Goal: Information Seeking & Learning: Learn about a topic

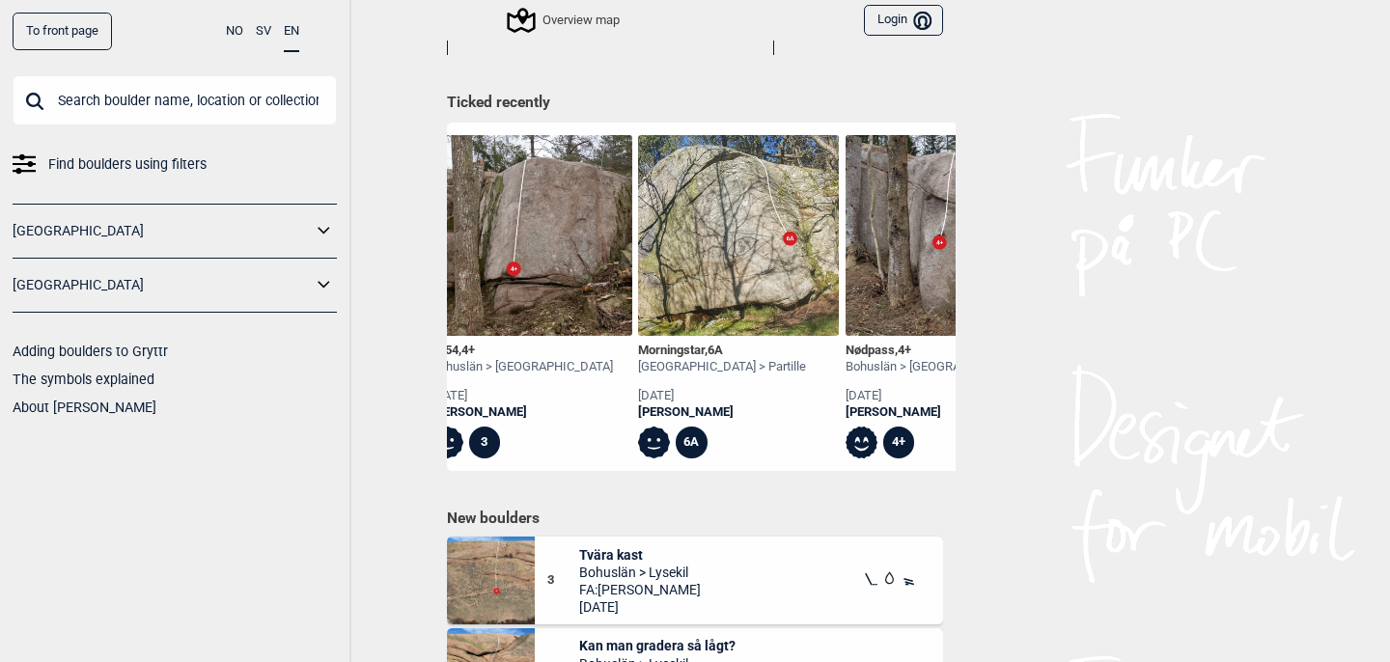
scroll to position [0, 1132]
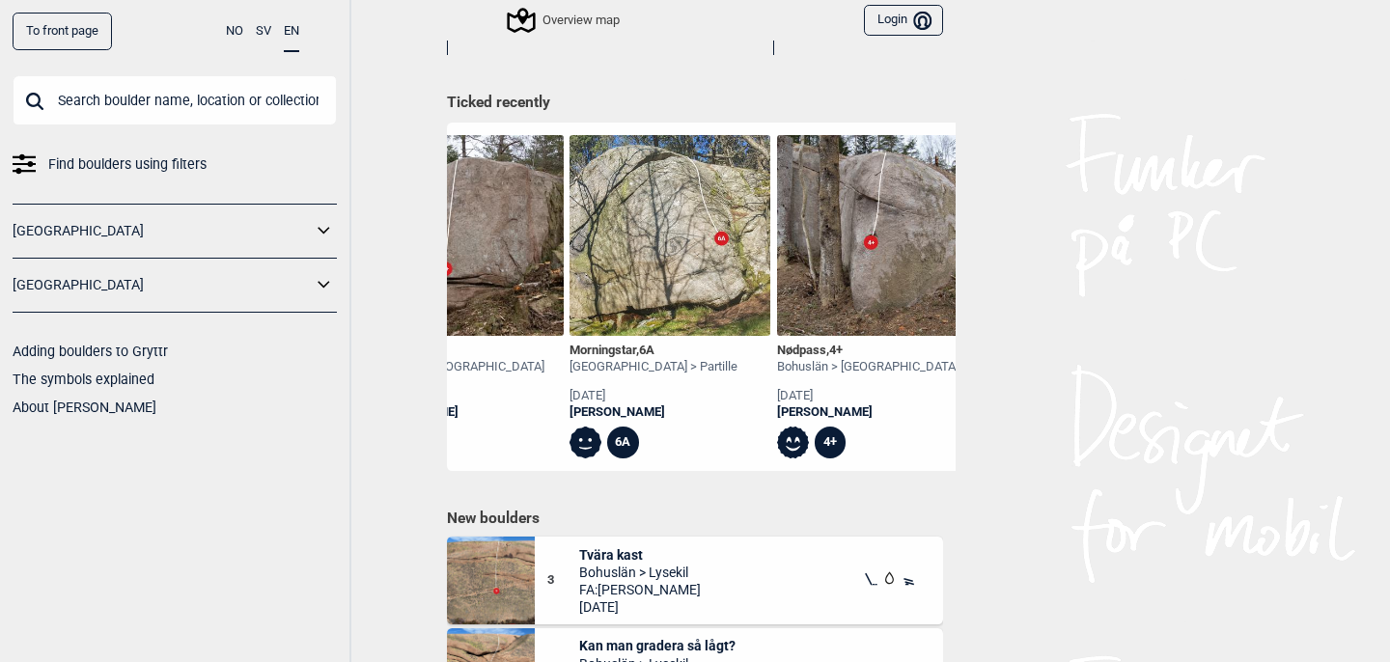
click at [632, 349] on div "Morningstar , 6A" at bounding box center [654, 351] width 168 height 16
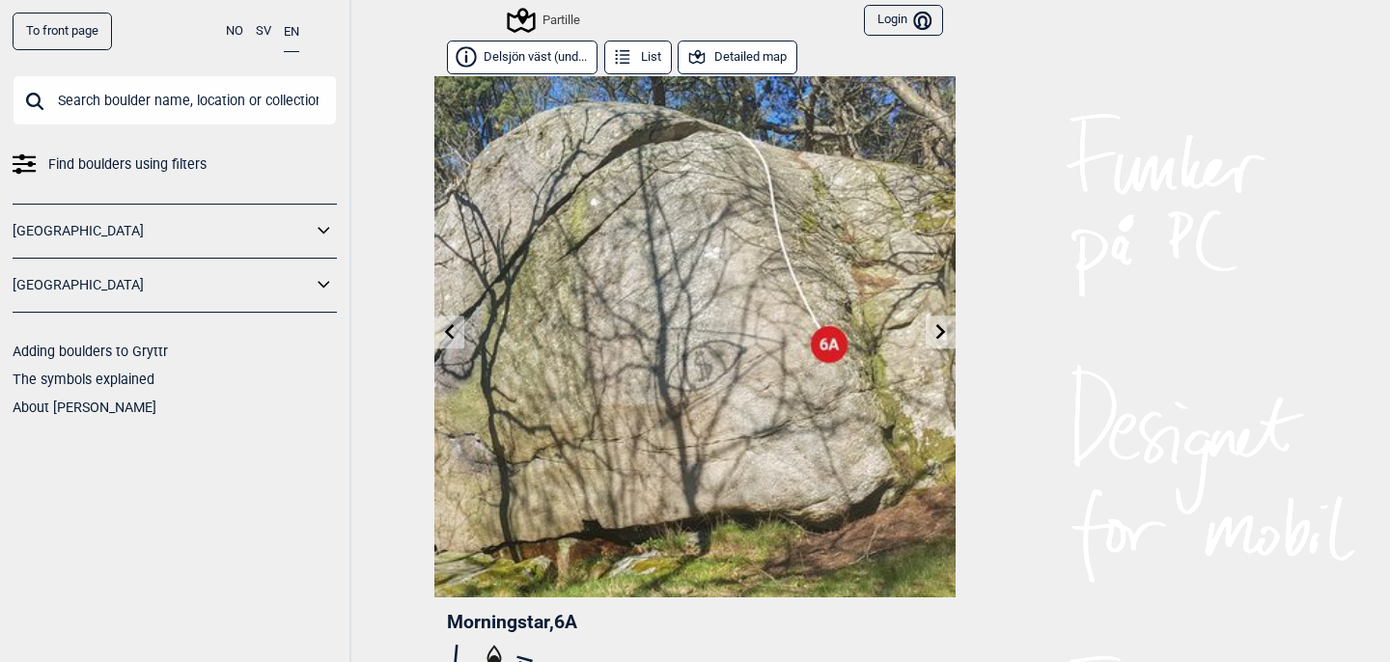
click at [766, 59] on button "Detailed map" at bounding box center [738, 58] width 120 height 34
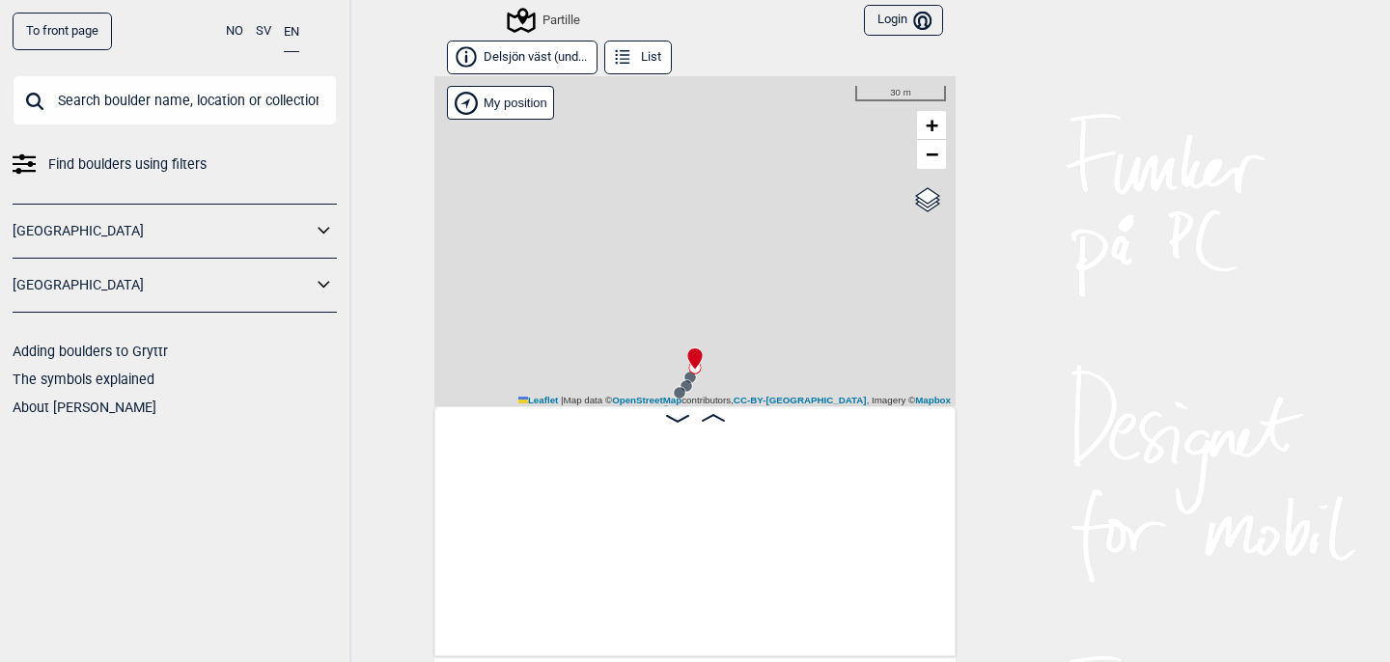
scroll to position [0, 1468]
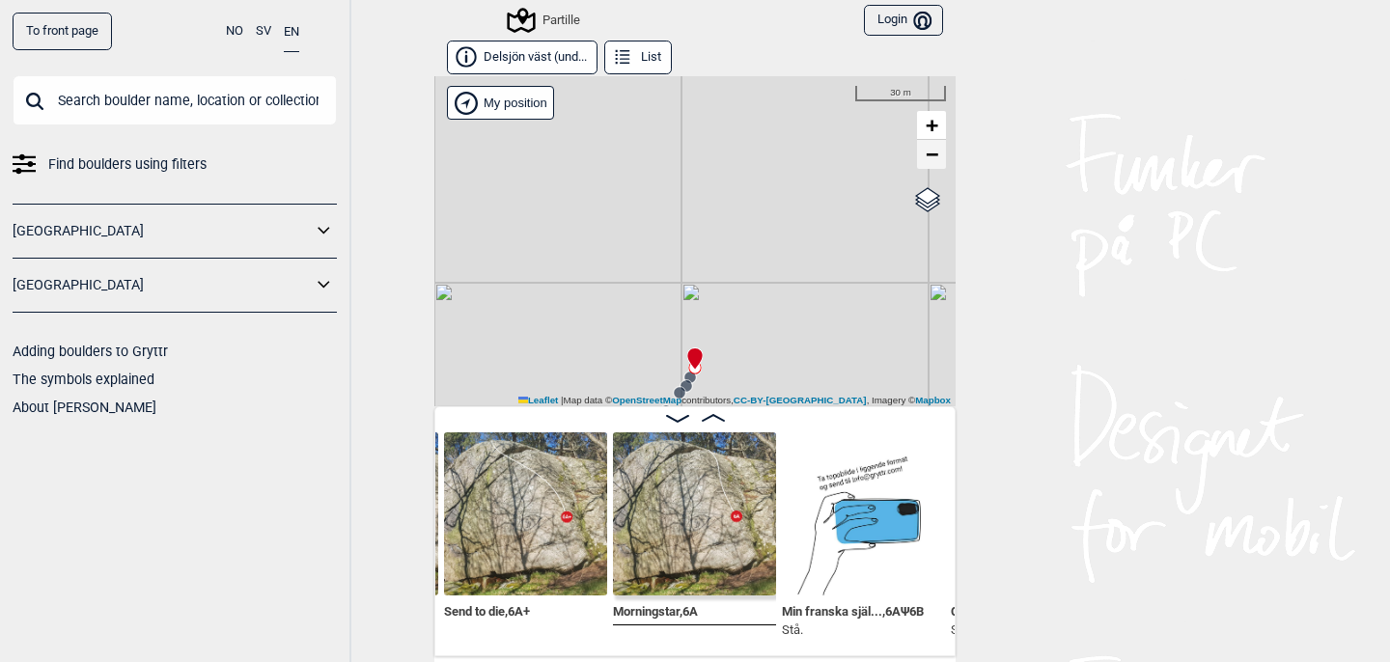
click at [924, 156] on link "−" at bounding box center [931, 154] width 29 height 29
drag, startPoint x: 722, startPoint y: 281, endPoint x: 714, endPoint y: 114, distance: 167.2
click at [714, 113] on div "Partille My position 100 m + − OpenStreetMap Google satellite Leaflet | Map dat…" at bounding box center [694, 241] width 521 height 330
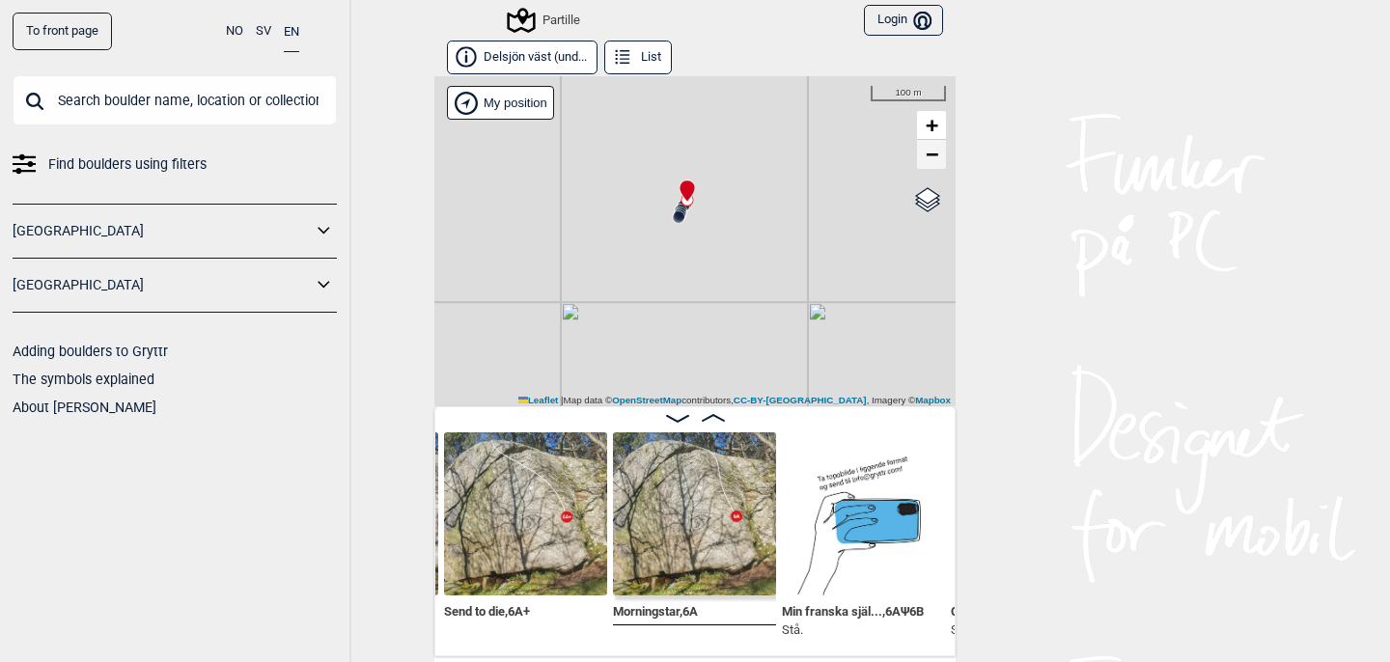
click at [933, 155] on span "−" at bounding box center [932, 154] width 13 height 24
drag, startPoint x: 799, startPoint y: 267, endPoint x: 791, endPoint y: 120, distance: 148.0
click at [791, 120] on div "Partille My position 500 m + − OpenStreetMap Google satellite Leaflet | Map dat…" at bounding box center [694, 241] width 521 height 330
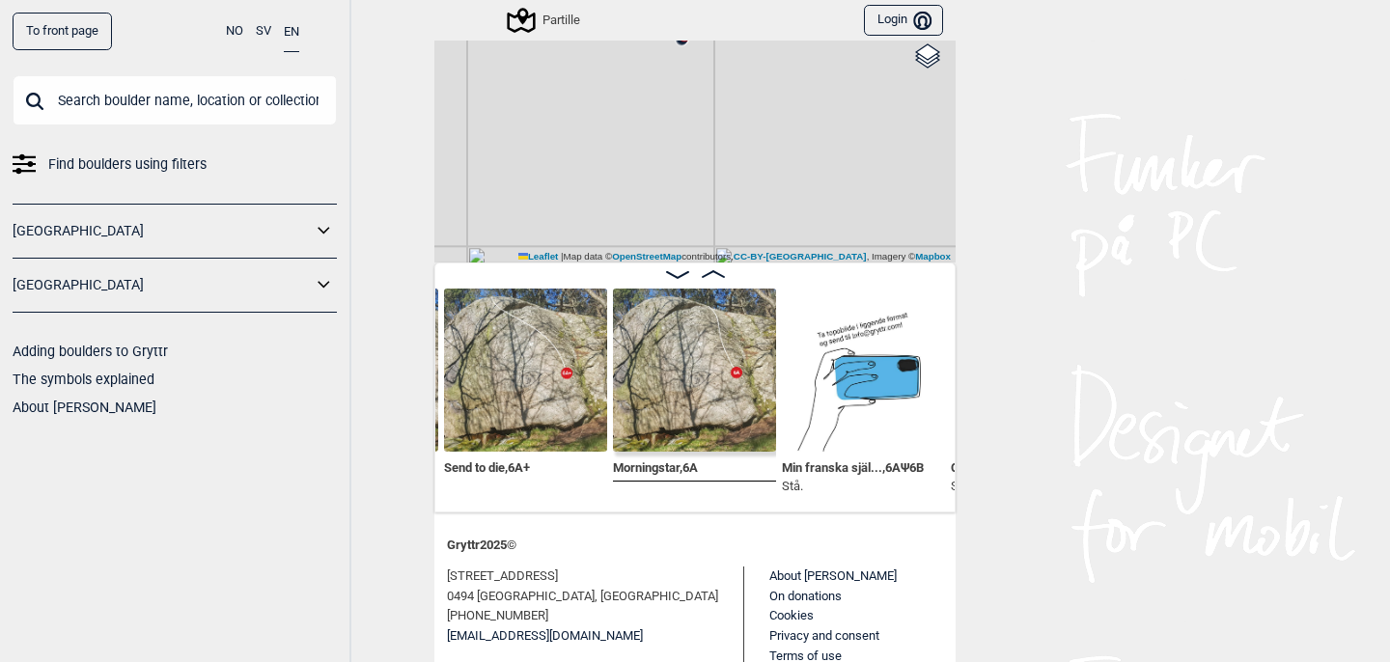
scroll to position [145, 0]
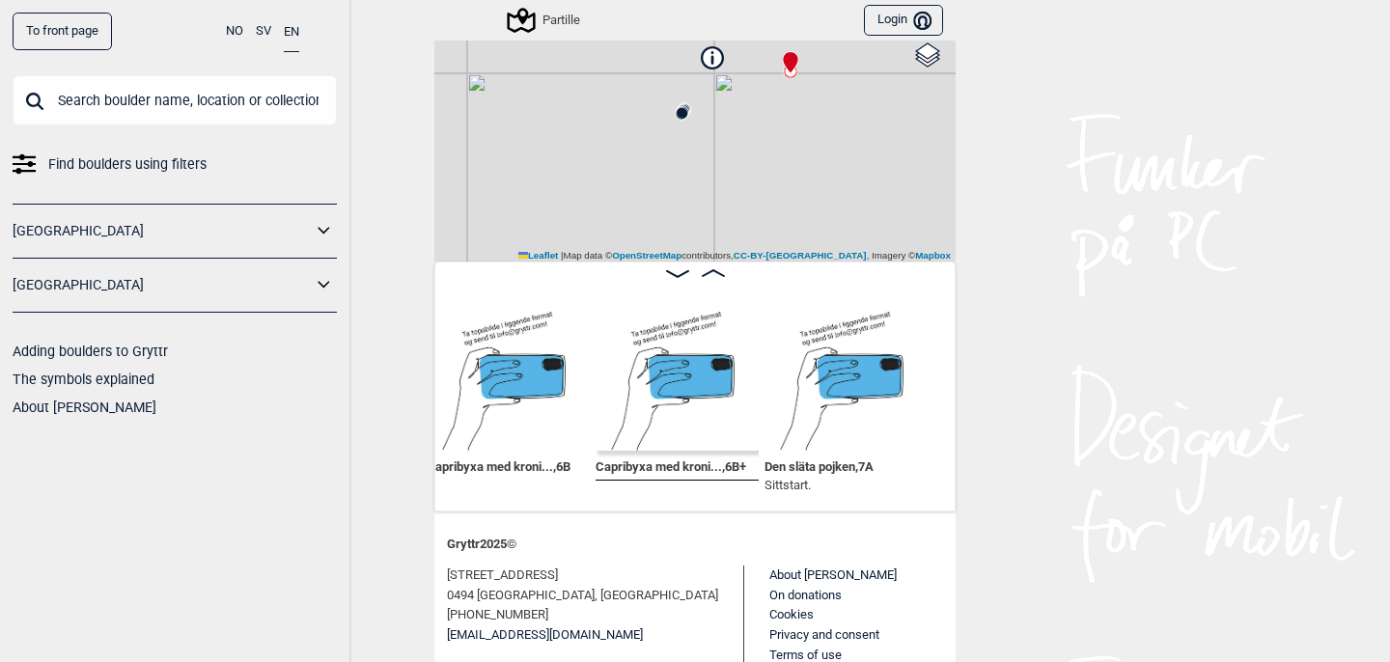
scroll to position [0, 2174]
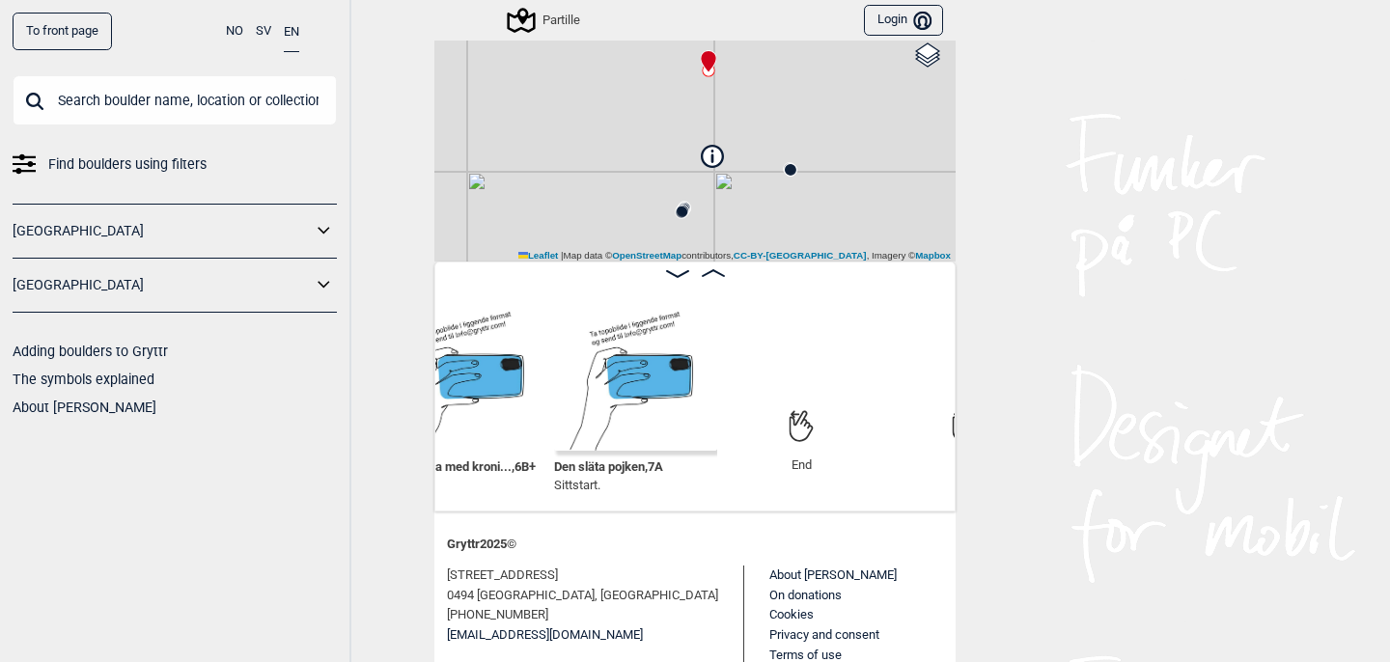
scroll to position [0, 2380]
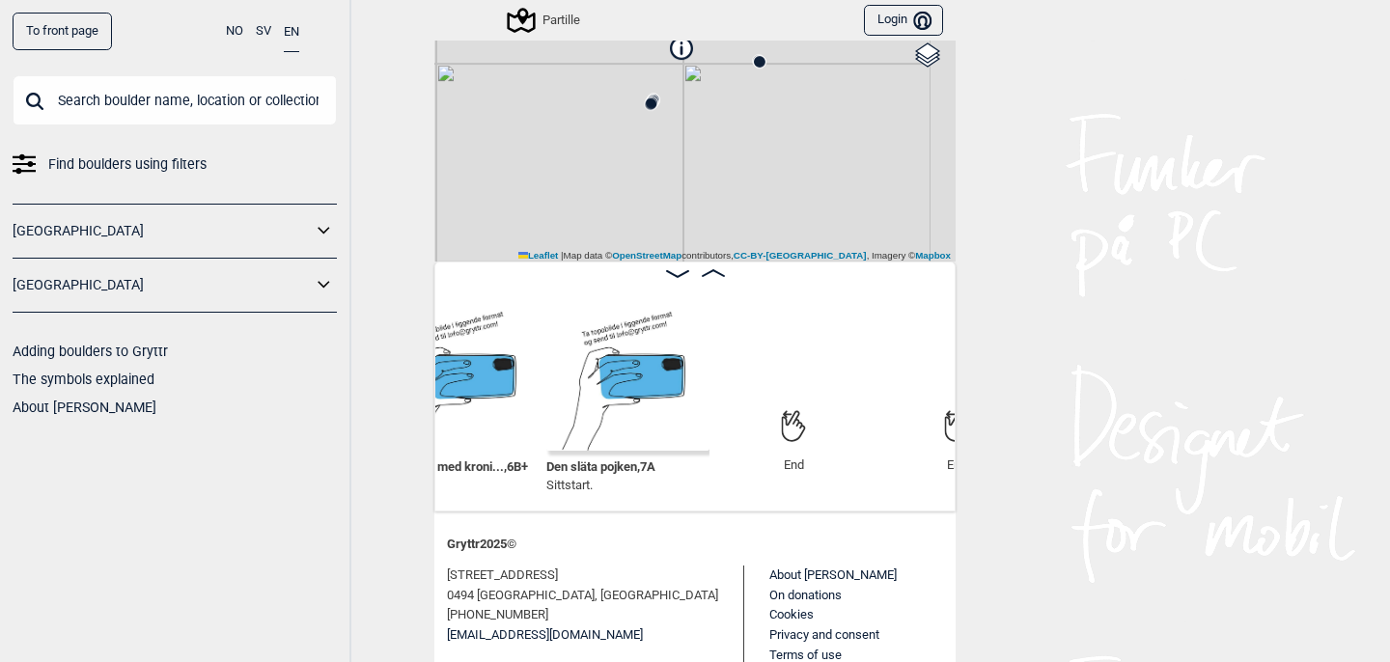
drag, startPoint x: 692, startPoint y: 161, endPoint x: 661, endPoint y: 54, distance: 111.5
click at [661, 54] on div "Partille My position 500 m + − OpenStreetMap Google satellite Leaflet | Map dat…" at bounding box center [694, 96] width 521 height 330
drag, startPoint x: 809, startPoint y: 183, endPoint x: 812, endPoint y: 217, distance: 33.9
click at [812, 217] on div "Partille My position 500 m + − OpenStreetMap Google satellite Leaflet | Map dat…" at bounding box center [694, 96] width 521 height 330
drag, startPoint x: 817, startPoint y: 86, endPoint x: 824, endPoint y: 276, distance: 190.3
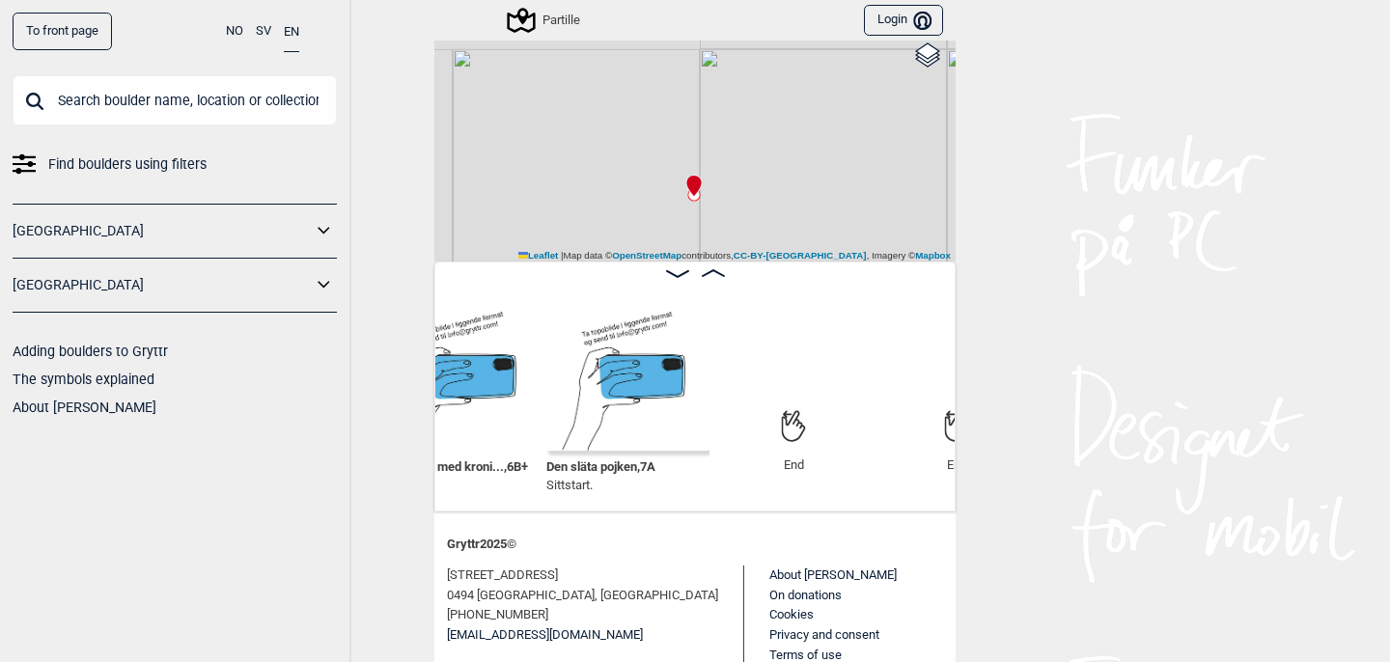
click at [824, 276] on div "Delsjön väst (und... List Partille My position 500 m + − OpenStreetMap Google s…" at bounding box center [694, 204] width 521 height 616
drag, startPoint x: 788, startPoint y: 105, endPoint x: 860, endPoint y: 23, distance: 109.4
click at [857, 31] on div "To front page NO SV EN Find boulders using filters [GEOGRAPHIC_DATA] [GEOGRAPHI…" at bounding box center [695, 331] width 1390 height 662
drag, startPoint x: 794, startPoint y: 157, endPoint x: 841, endPoint y: -13, distance: 176.4
click at [841, 0] on html "To front page NO SV EN Find boulders using filters [GEOGRAPHIC_DATA] [GEOGRAPHI…" at bounding box center [695, 331] width 1390 height 662
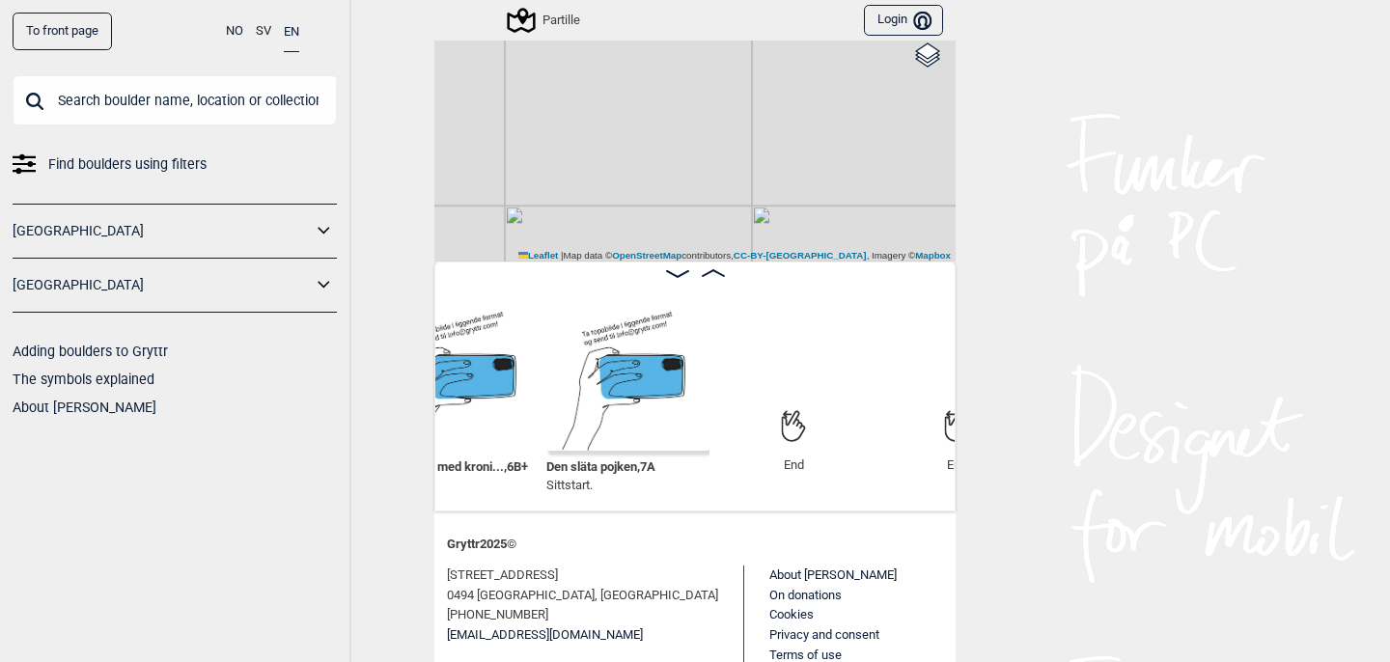
drag, startPoint x: 794, startPoint y: 170, endPoint x: 709, endPoint y: 68, distance: 133.6
click at [709, 67] on div "Partille My position 500 m + − OpenStreetMap Google satellite Leaflet | Map dat…" at bounding box center [694, 96] width 521 height 330
drag, startPoint x: 787, startPoint y: 183, endPoint x: 811, endPoint y: 226, distance: 48.9
click at [804, 215] on div "Partille My position 500 m + − OpenStreetMap Google satellite Leaflet | Map dat…" at bounding box center [694, 96] width 521 height 330
drag, startPoint x: 684, startPoint y: 112, endPoint x: 675, endPoint y: 205, distance: 93.2
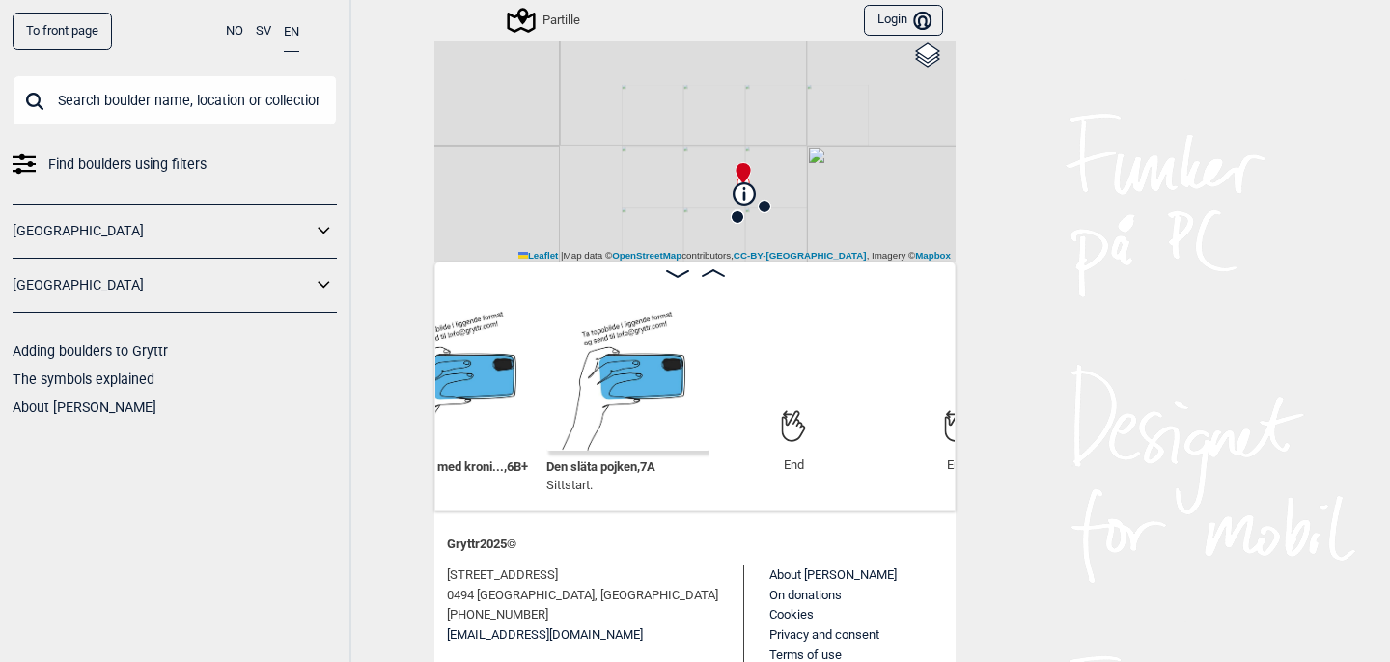
click at [675, 205] on div "Partille My position 2 km + − OpenStreetMap Google satellite Leaflet | Map data…" at bounding box center [694, 96] width 521 height 330
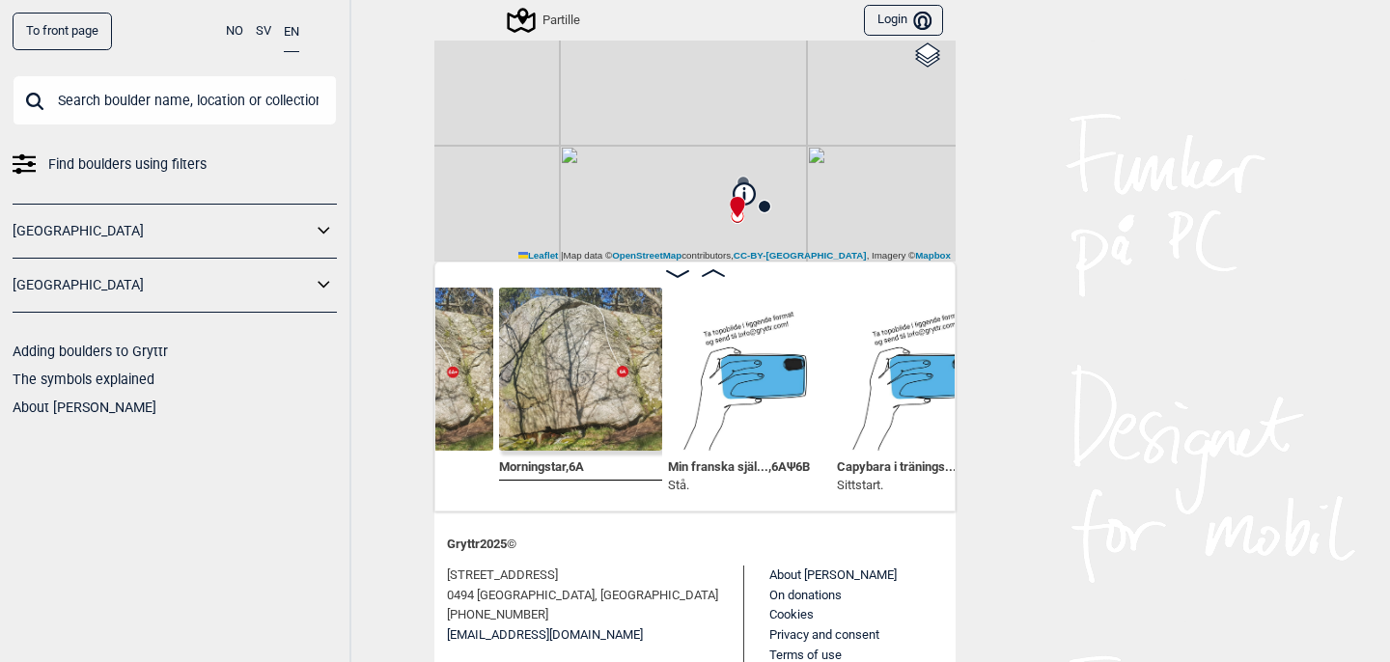
scroll to position [0, 1499]
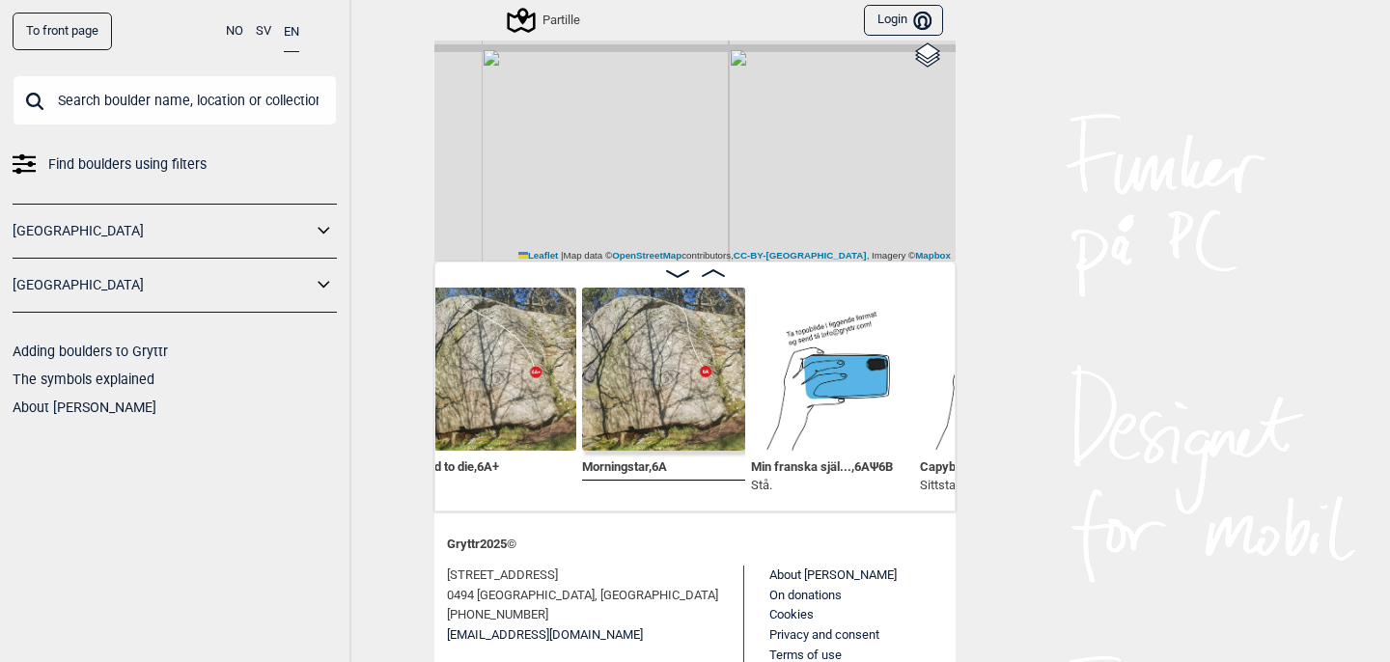
click at [657, 396] on img at bounding box center [663, 369] width 163 height 163
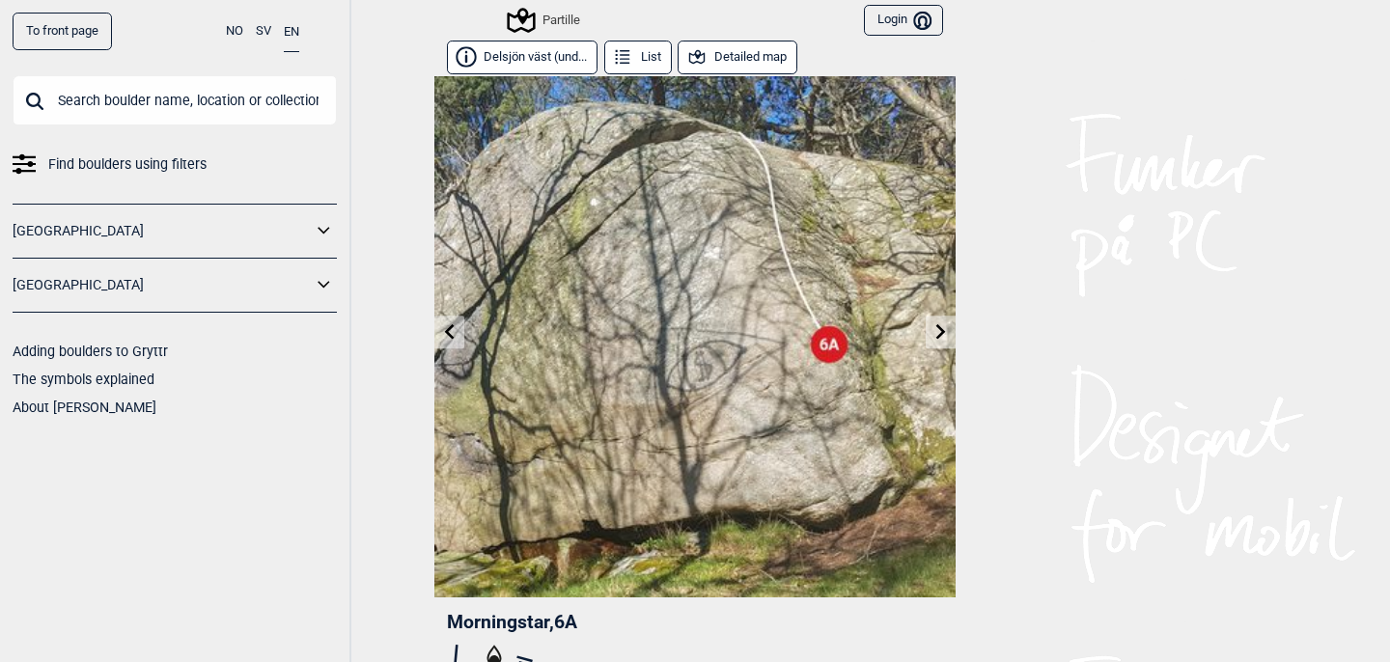
click at [769, 47] on button "Detailed map" at bounding box center [738, 58] width 120 height 34
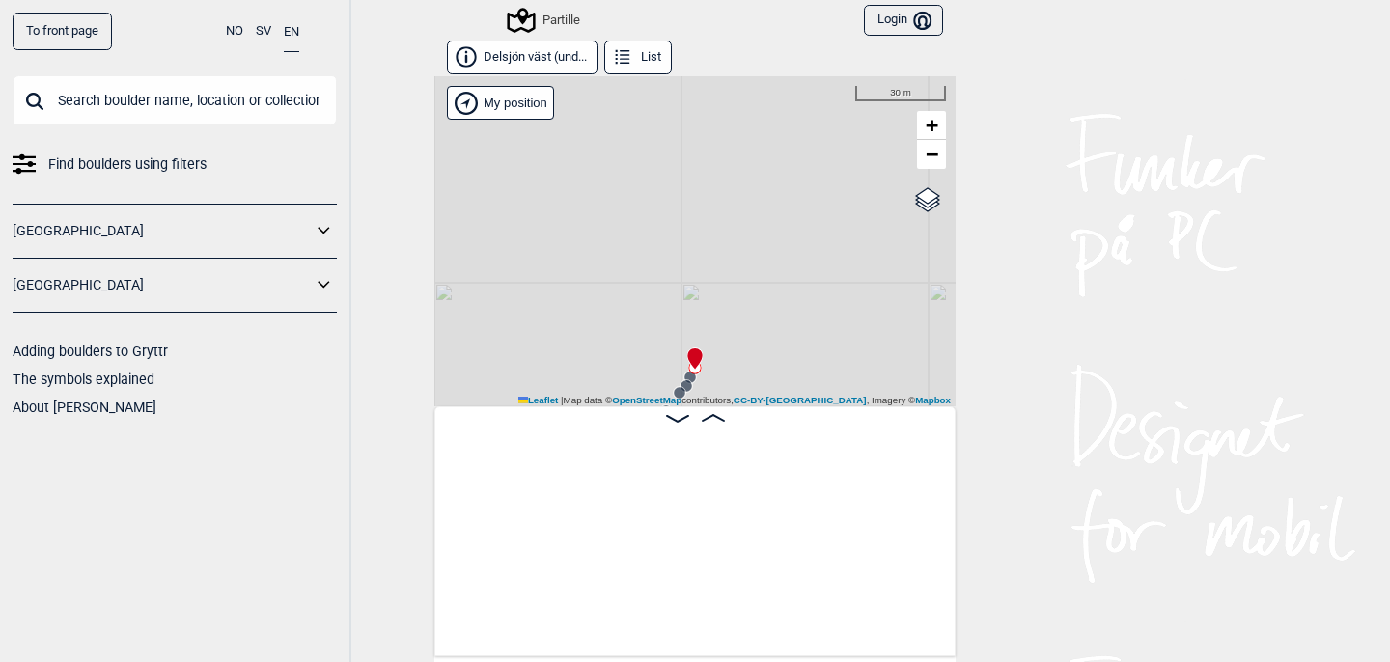
scroll to position [0, 1468]
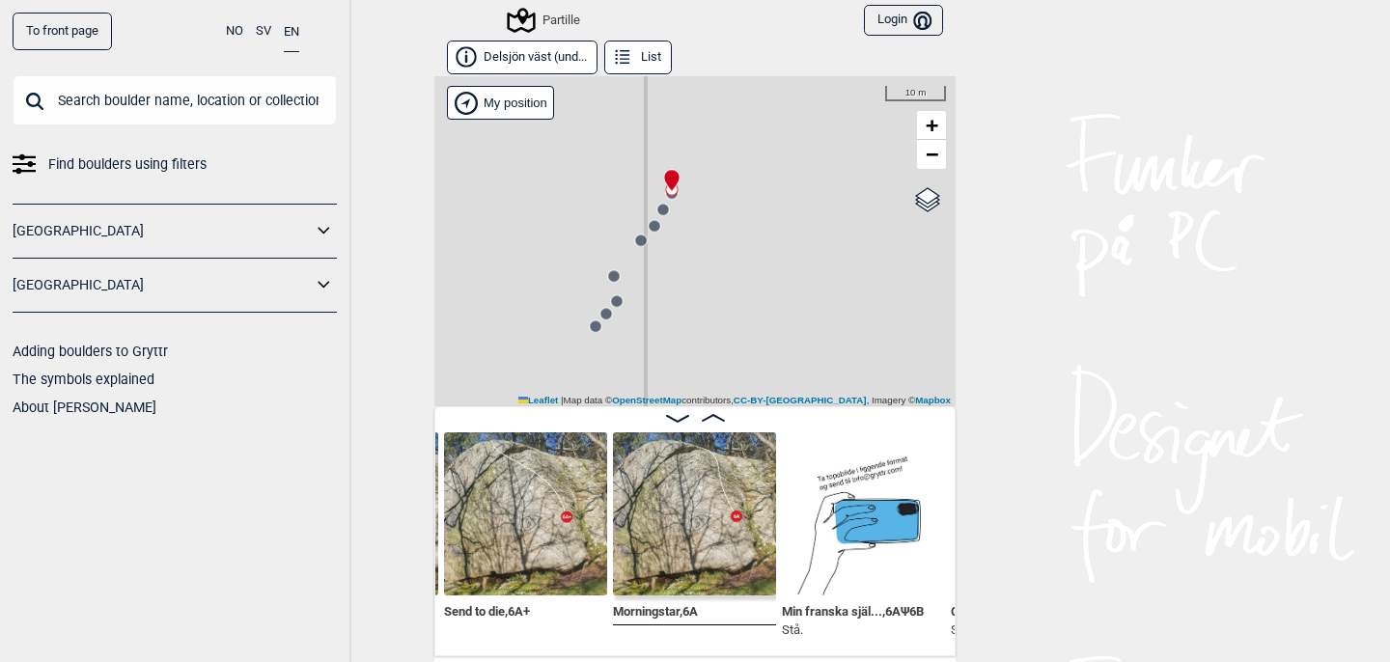
drag, startPoint x: 740, startPoint y: 346, endPoint x: 806, endPoint y: 57, distance: 296.0
click at [806, 57] on div "Delsjön väst (und... List Partille My position 10 m + − OpenStreetMap Google sa…" at bounding box center [694, 349] width 521 height 616
click at [673, 178] on circle at bounding box center [674, 181] width 12 height 12
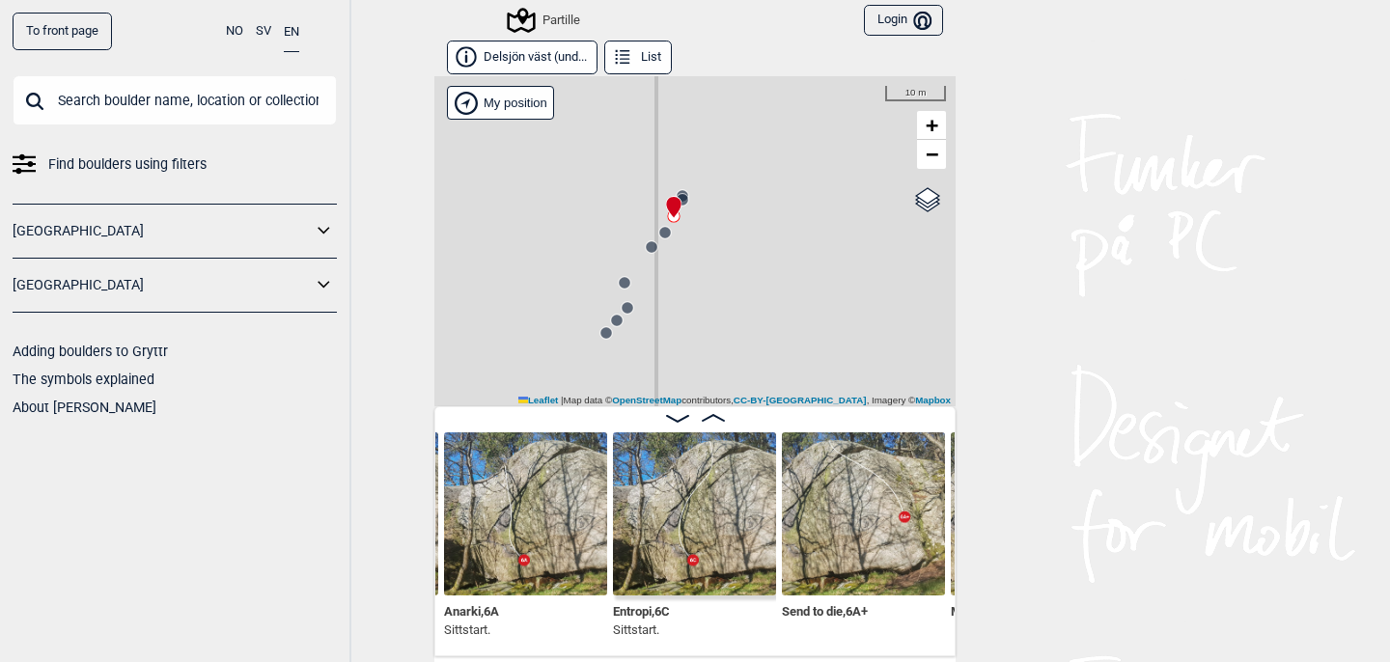
click at [665, 237] on icon at bounding box center [664, 232] width 15 height 15
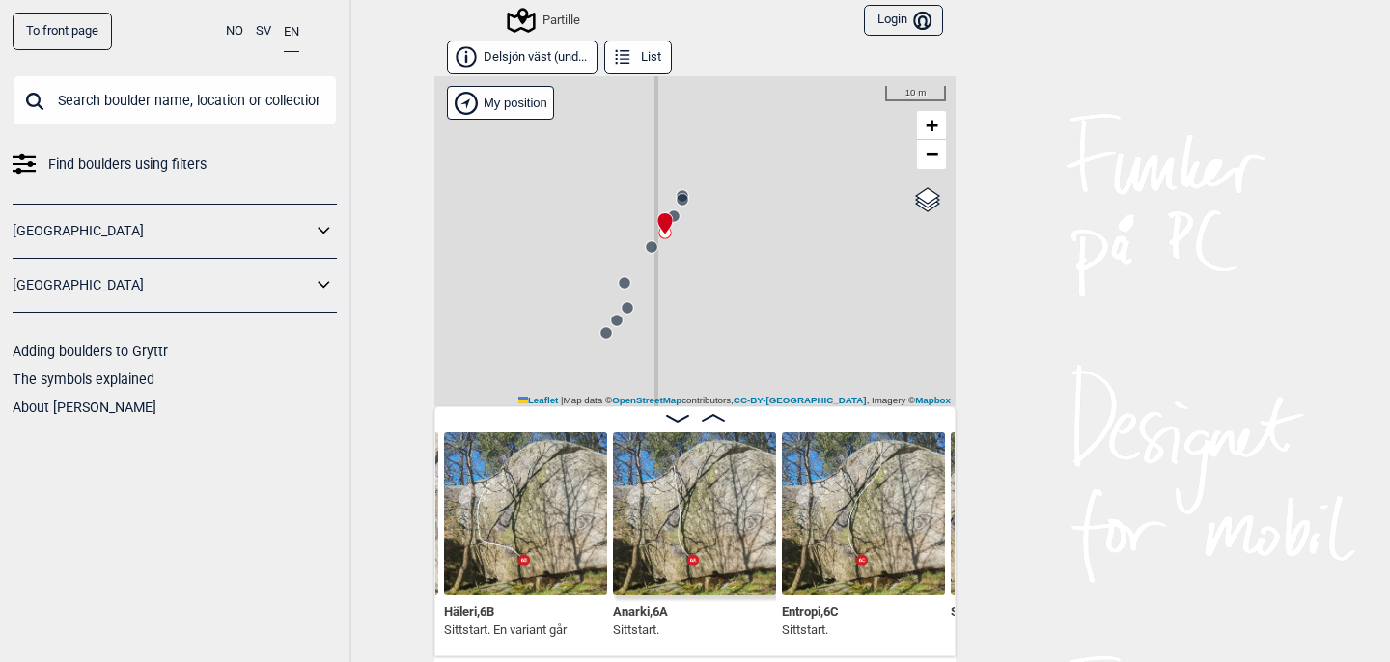
click at [653, 255] on div "Partille My position 10 m + − OpenStreetMap Google satellite Leaflet | Map data…" at bounding box center [694, 241] width 521 height 330
click at [655, 254] on icon at bounding box center [651, 246] width 15 height 15
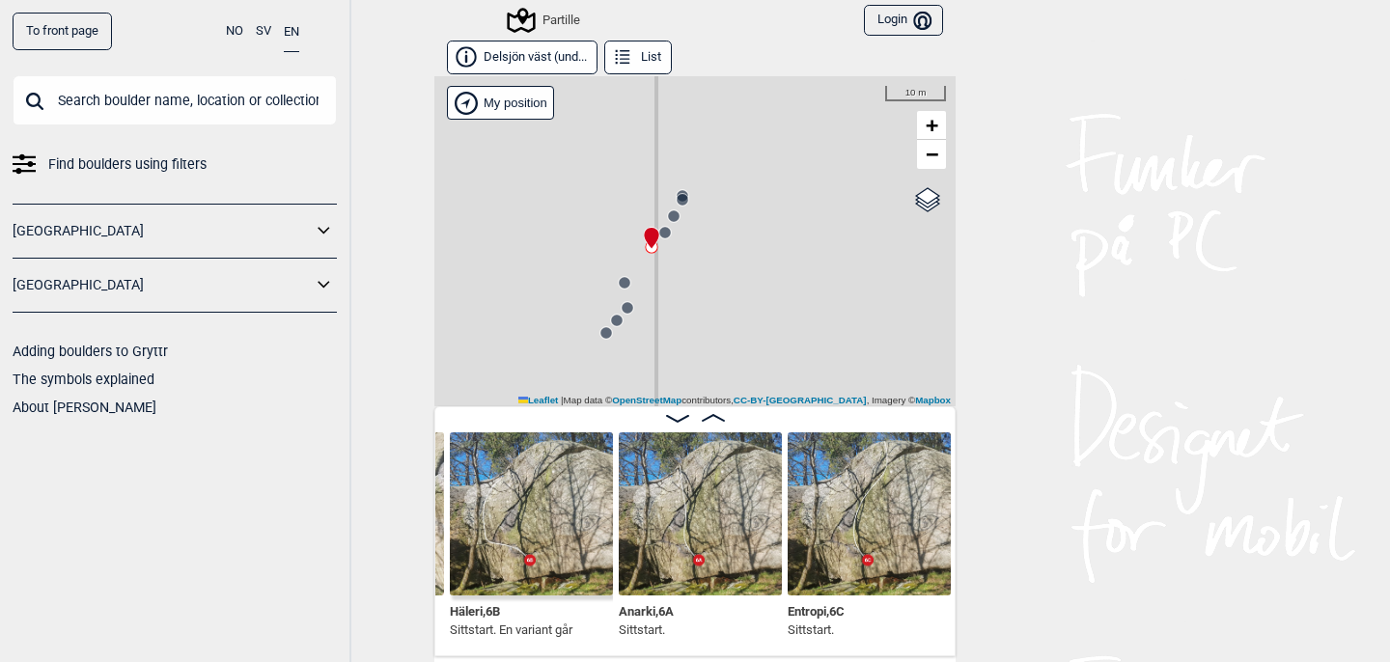
scroll to position [0, 816]
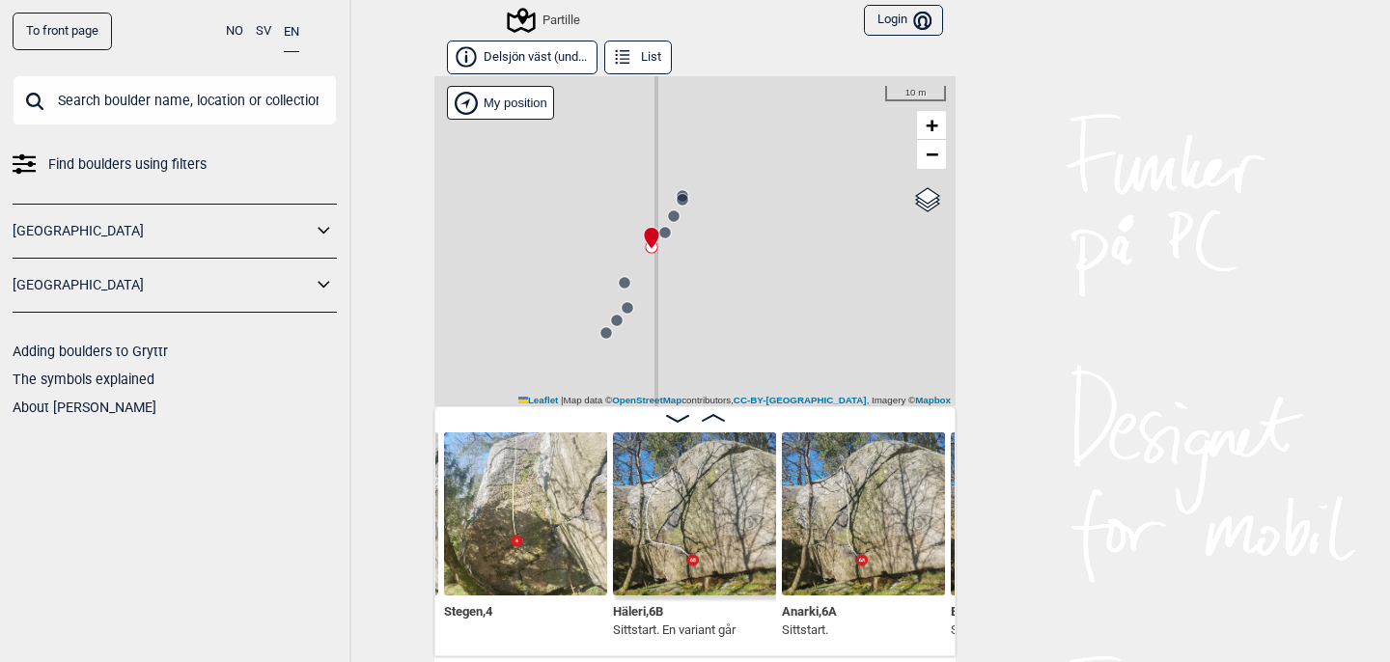
click at [624, 281] on circle at bounding box center [625, 283] width 12 height 12
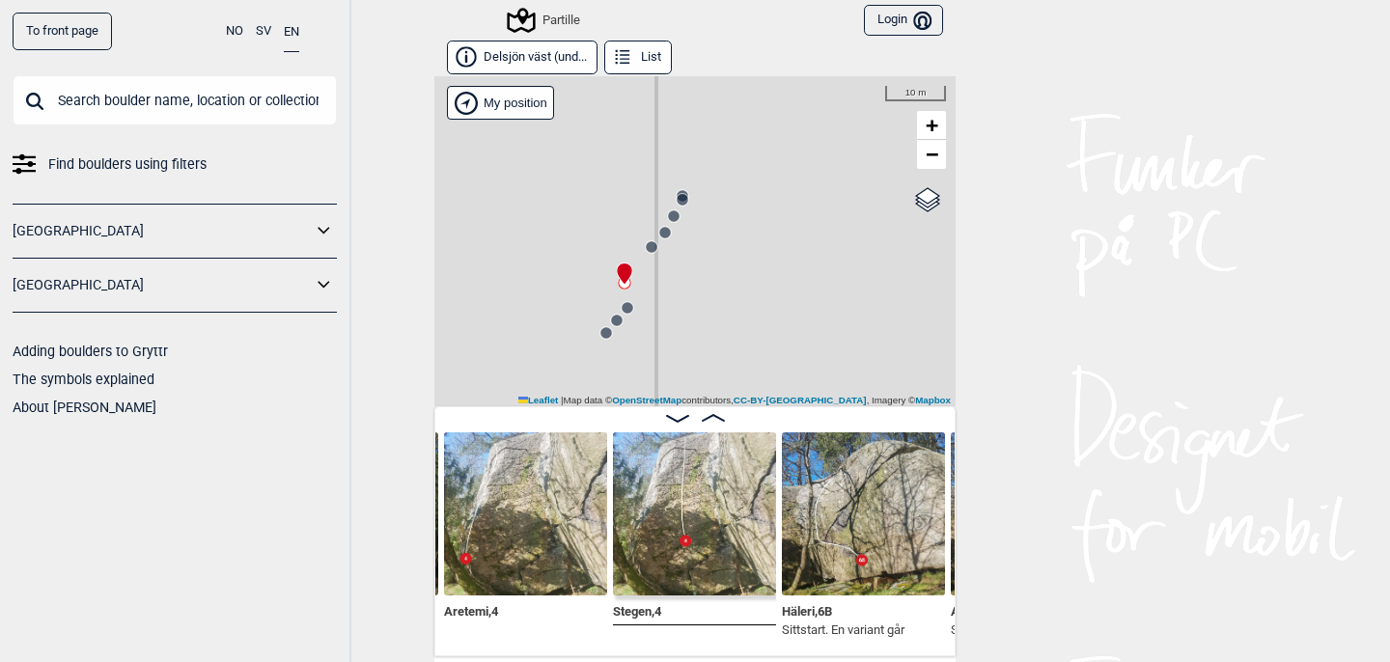
click at [627, 308] on circle at bounding box center [628, 308] width 12 height 12
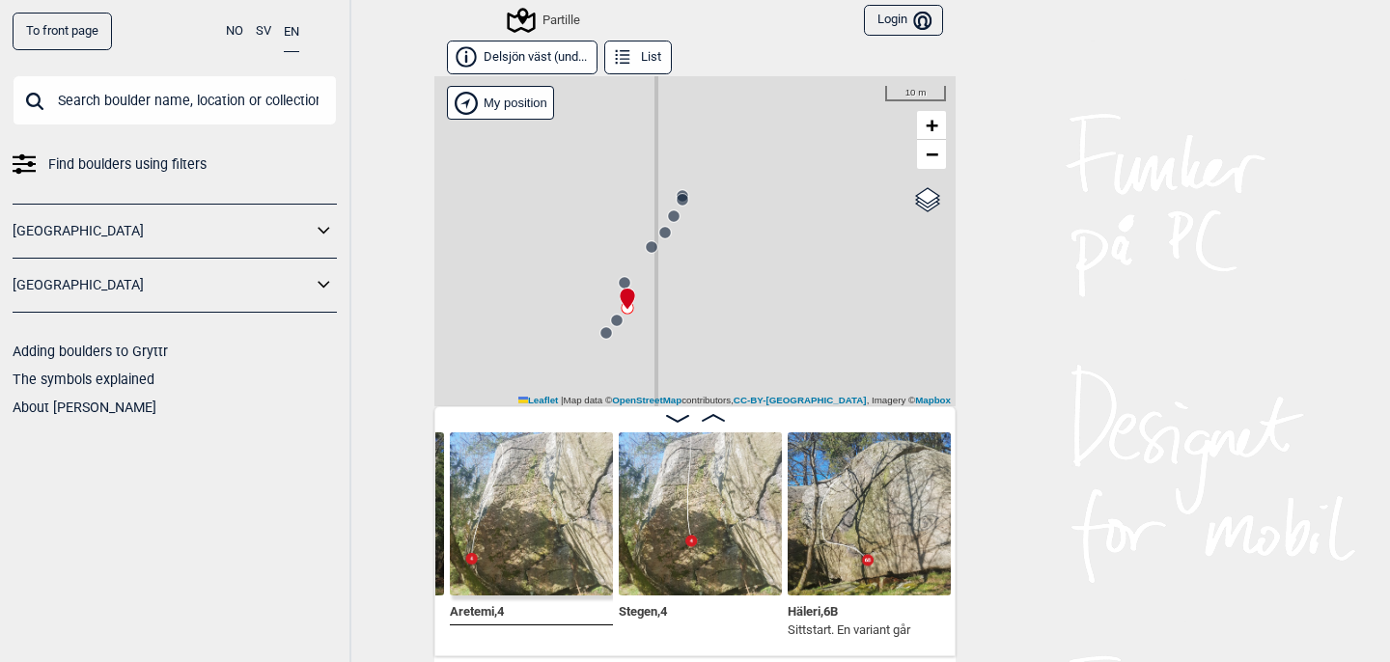
scroll to position [0, 489]
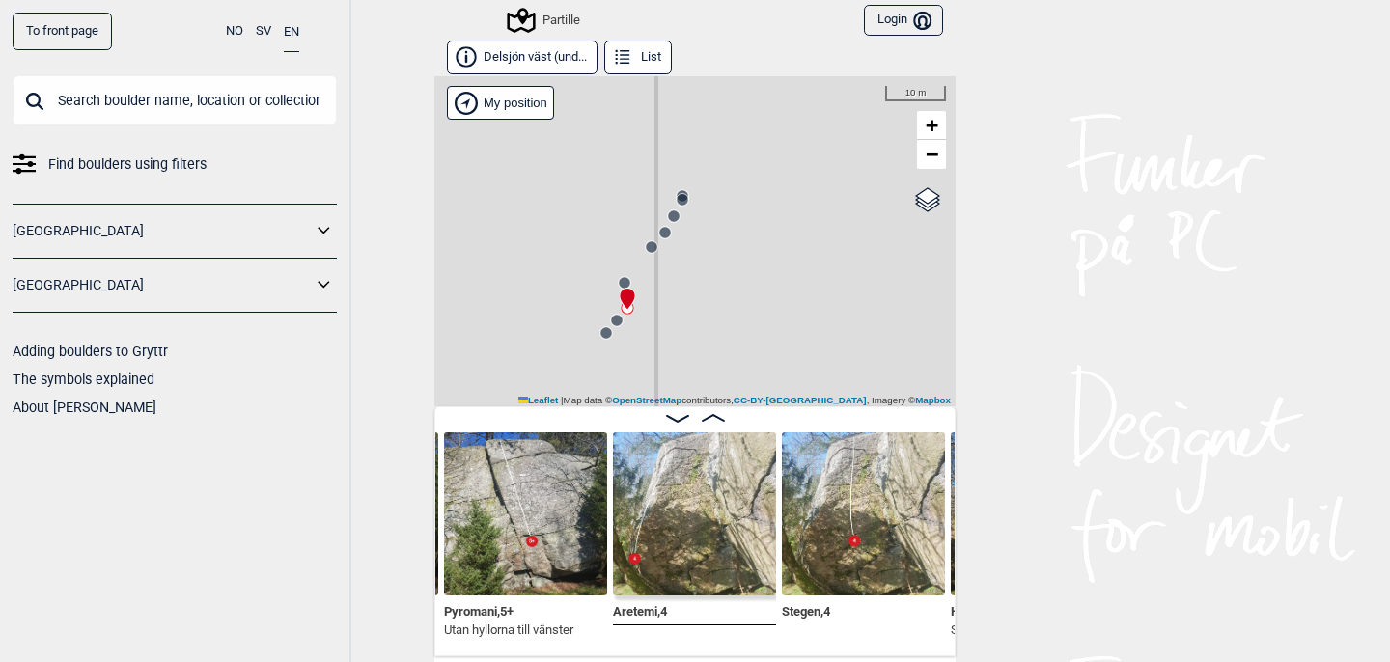
click at [616, 320] on circle at bounding box center [617, 321] width 12 height 12
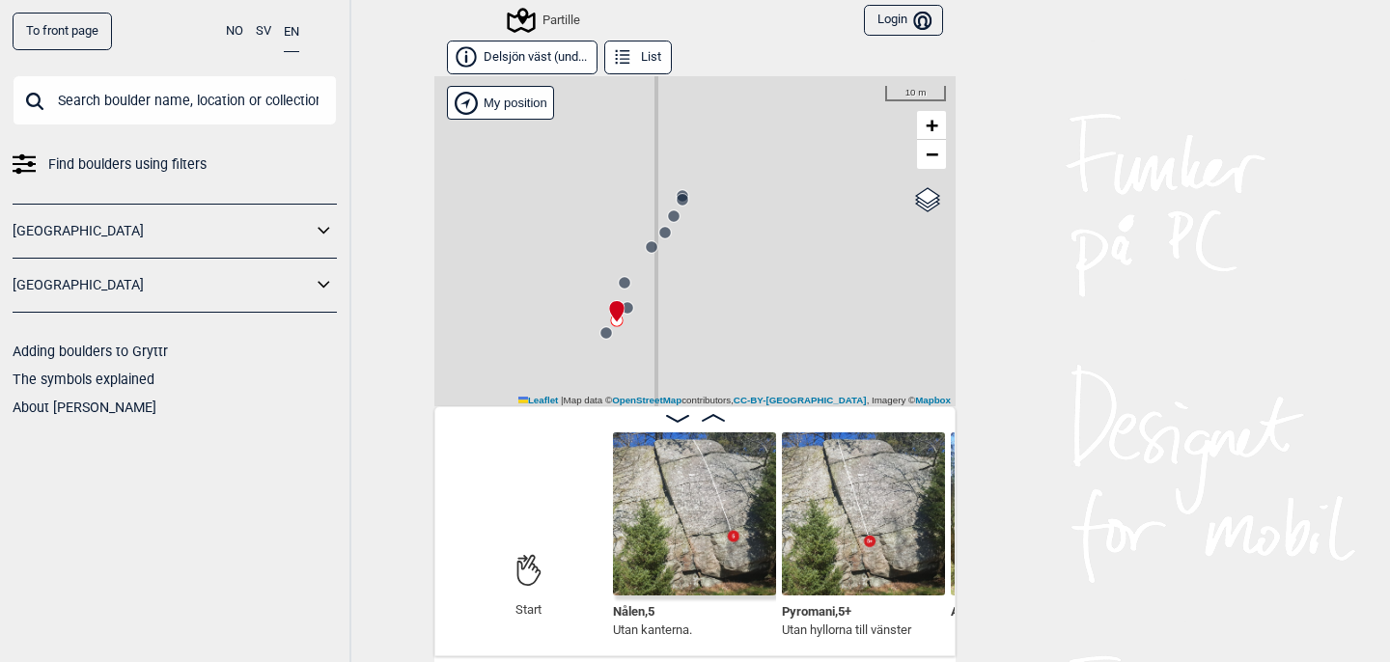
click at [604, 337] on circle at bounding box center [606, 333] width 12 height 12
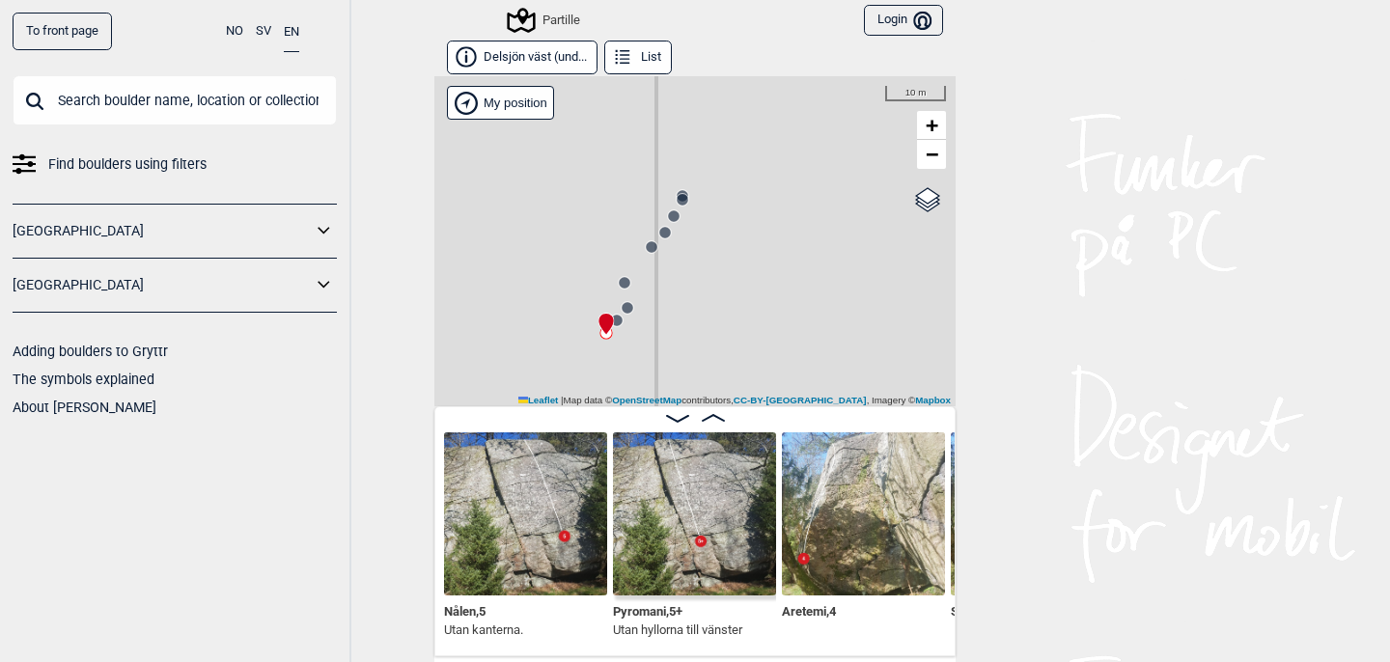
click at [97, 33] on link "To front page" at bounding box center [62, 32] width 99 height 38
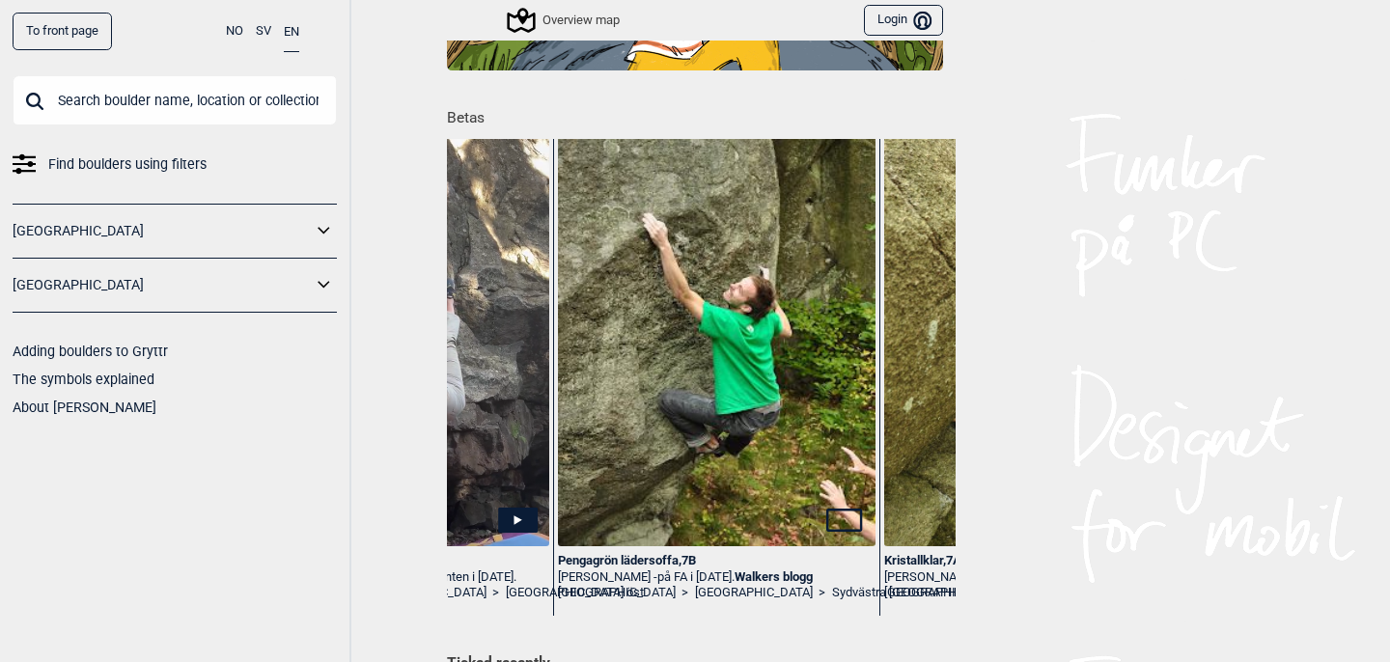
scroll to position [0, 61564]
click at [675, 557] on div "Pengagrön lädersoffa , 7B" at bounding box center [716, 561] width 318 height 16
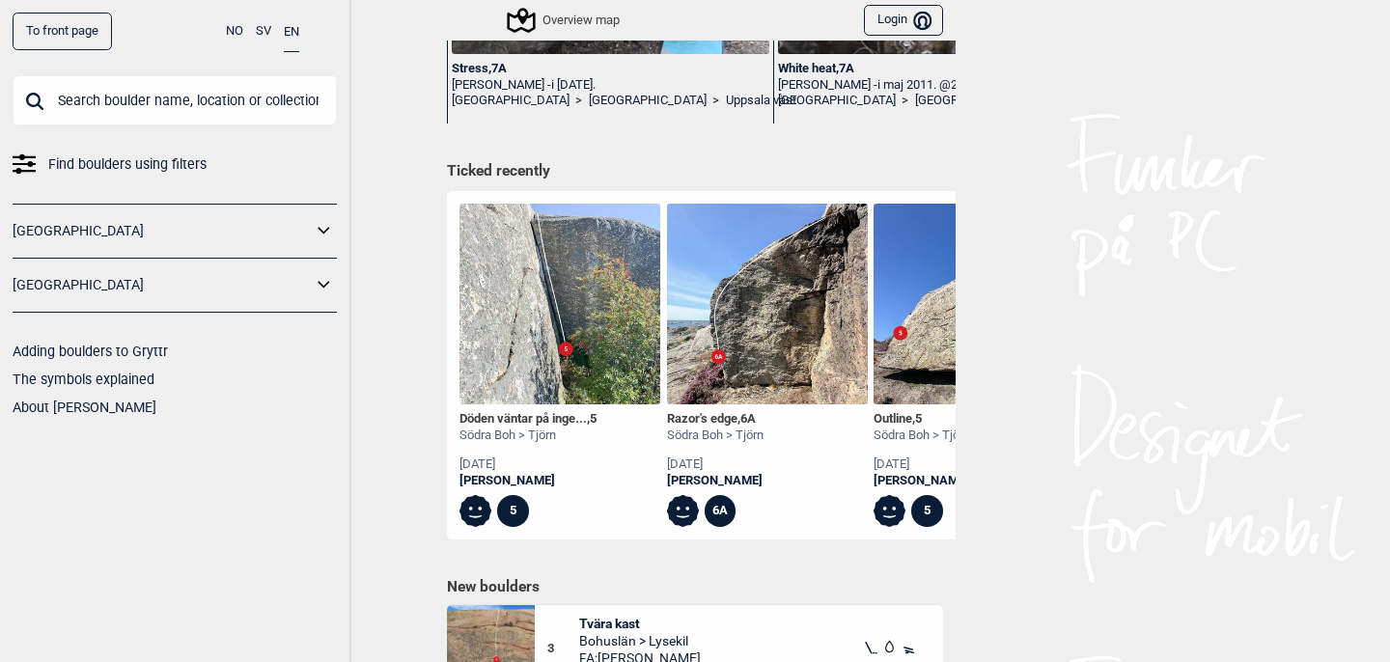
scroll to position [1207, 0]
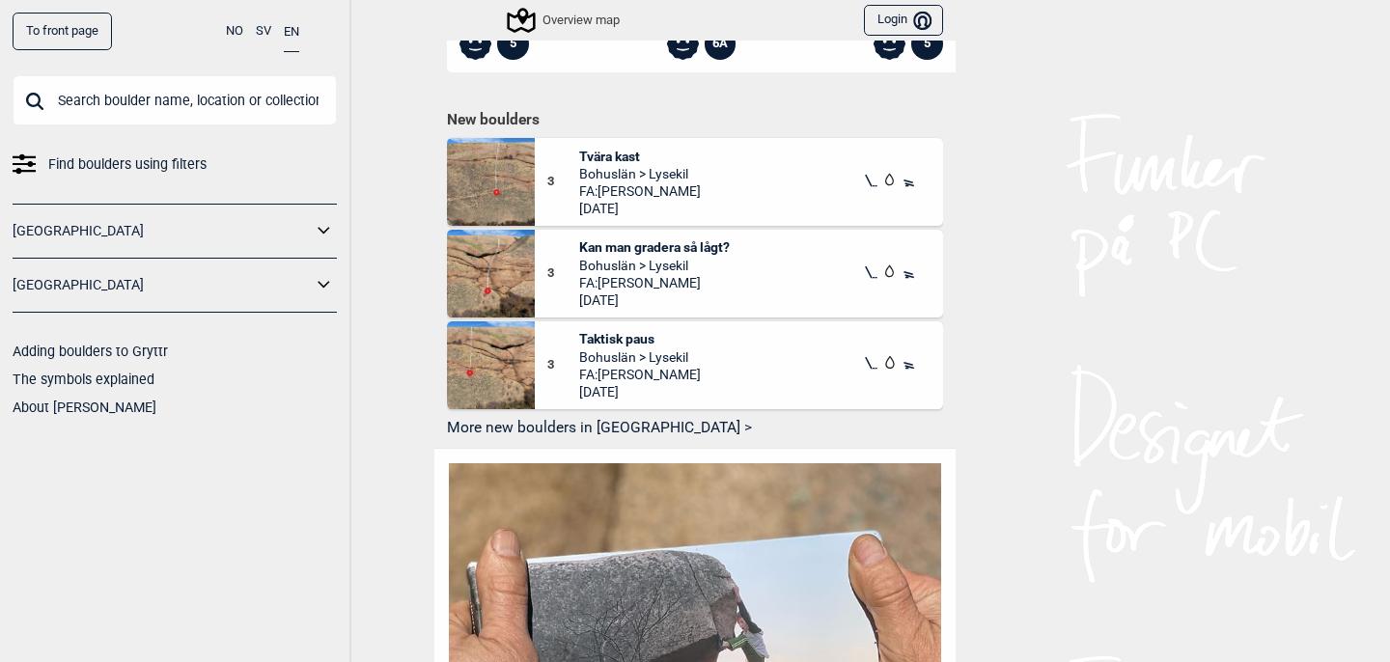
click at [582, 422] on button "More new boulders in [GEOGRAPHIC_DATA] >" at bounding box center [695, 428] width 496 height 30
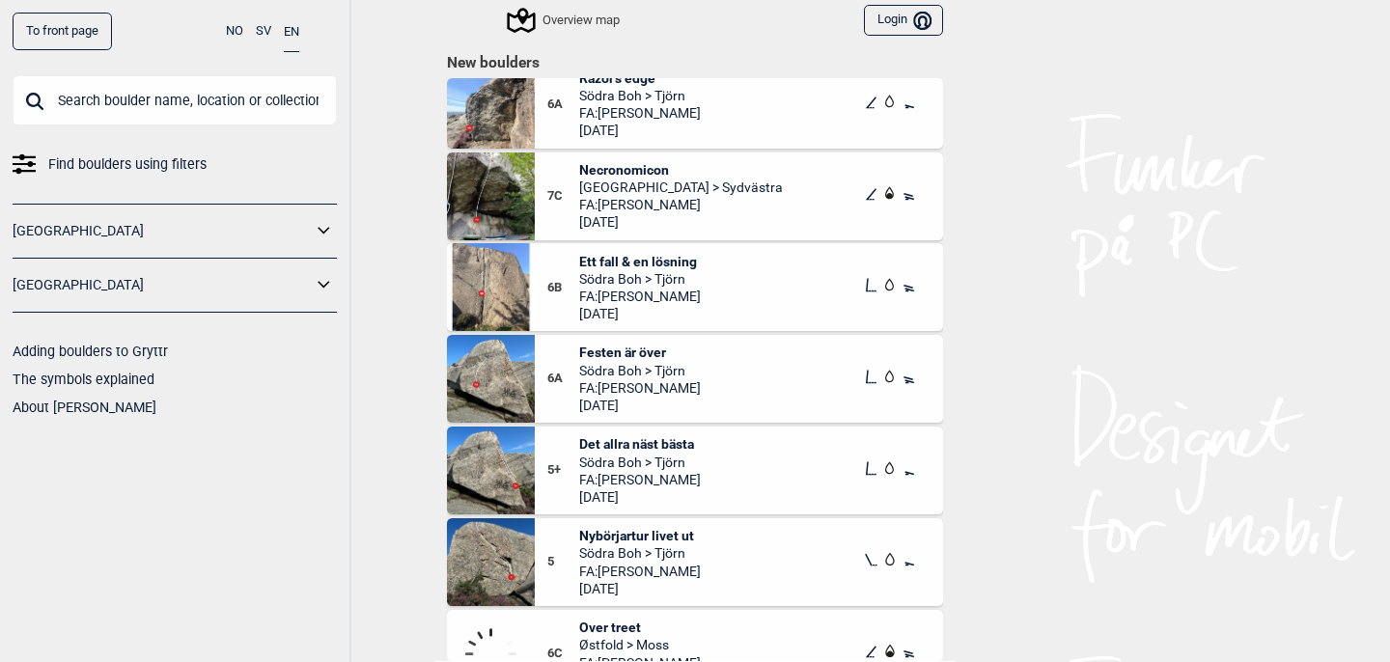
scroll to position [823, 0]
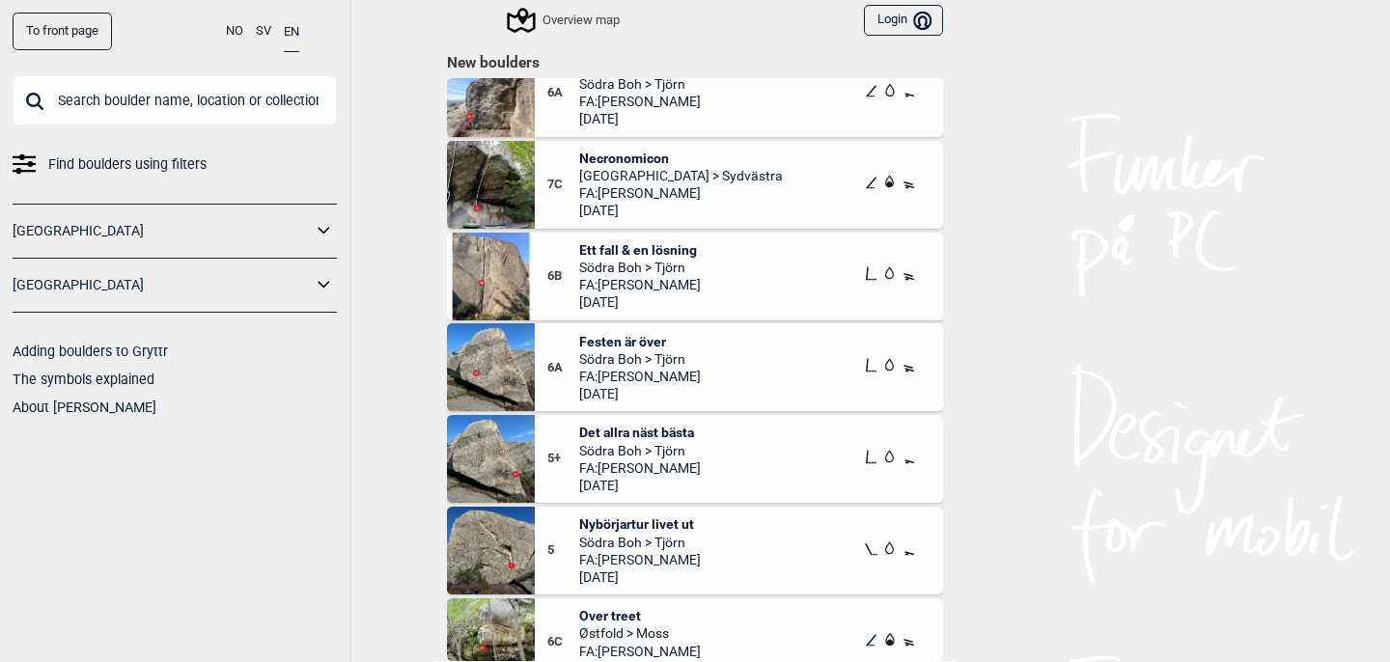
click at [601, 157] on span "Necronomicon" at bounding box center [681, 158] width 204 height 17
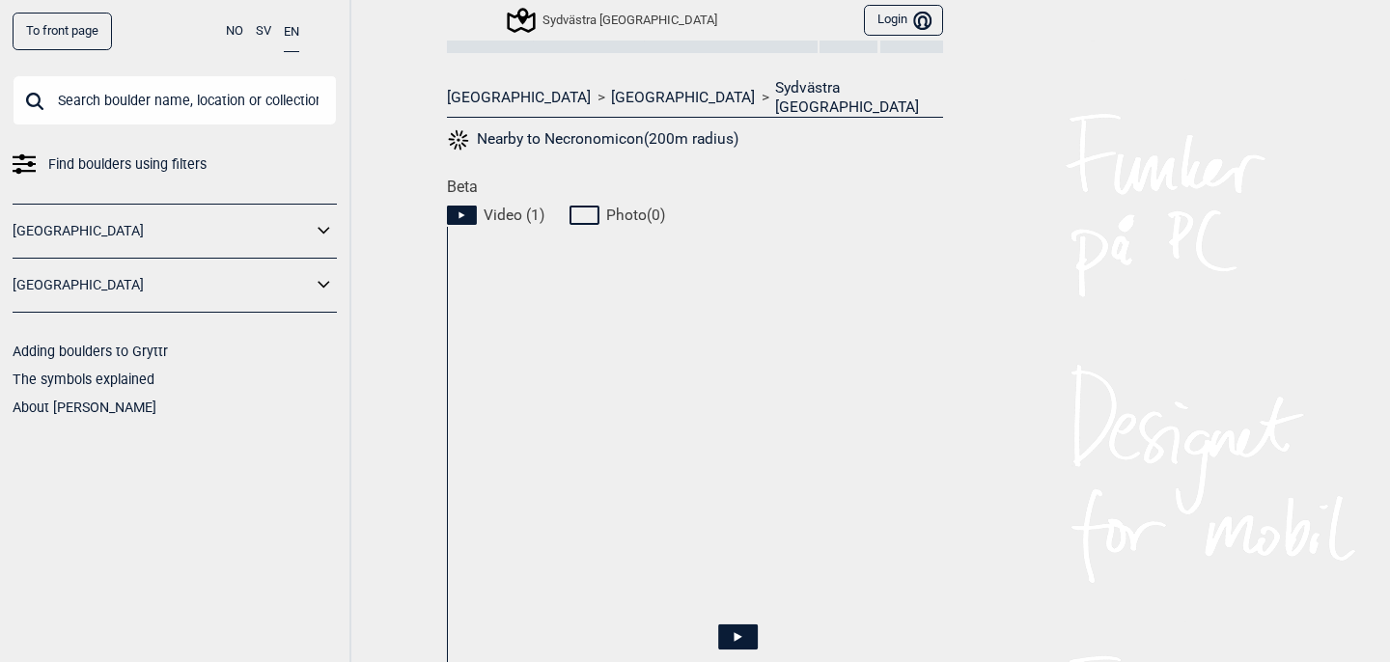
scroll to position [765, 0]
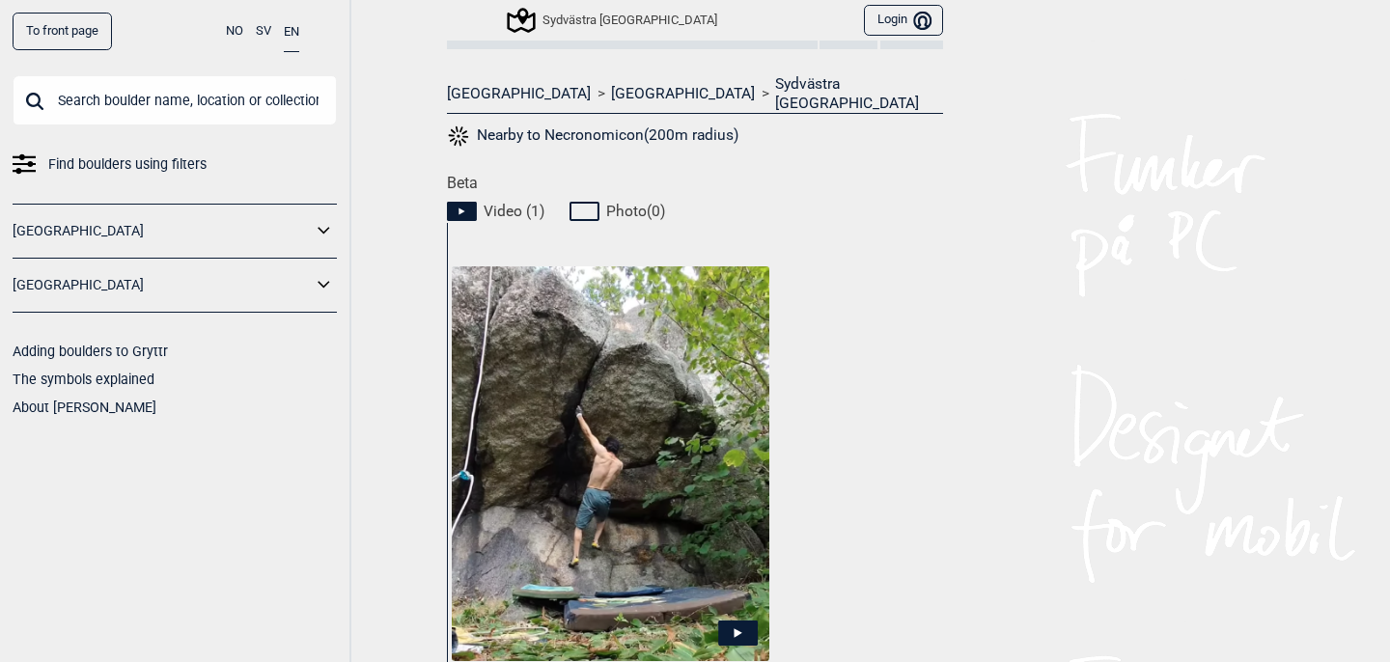
click at [649, 518] on img at bounding box center [611, 463] width 318 height 395
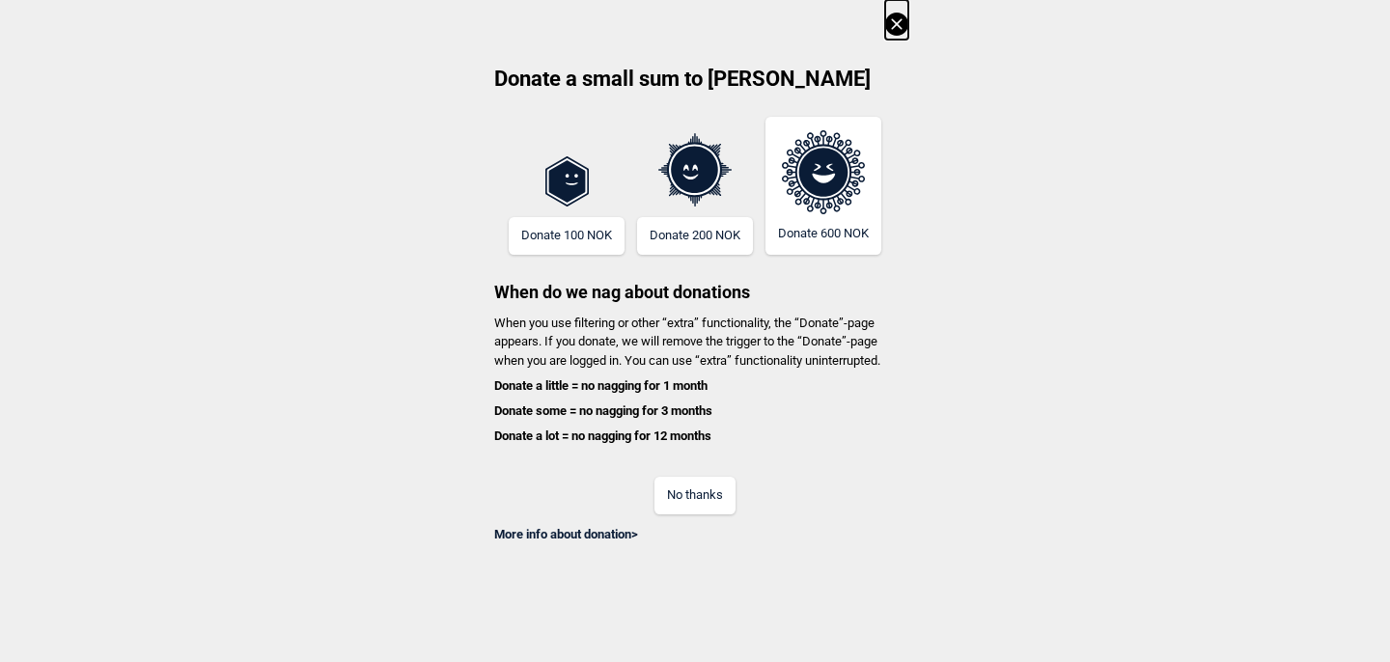
click at [689, 500] on button "No thanks" at bounding box center [695, 496] width 81 height 38
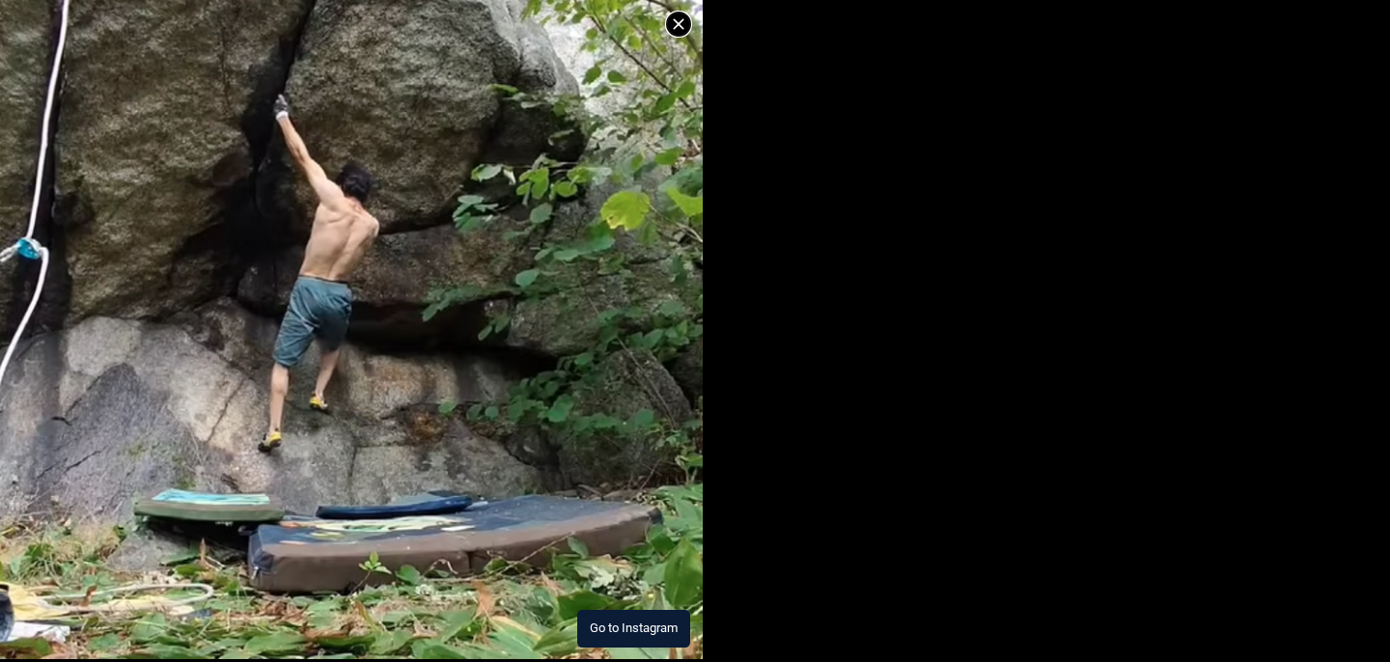
click at [608, 627] on button "Go to Instagram" at bounding box center [633, 629] width 113 height 38
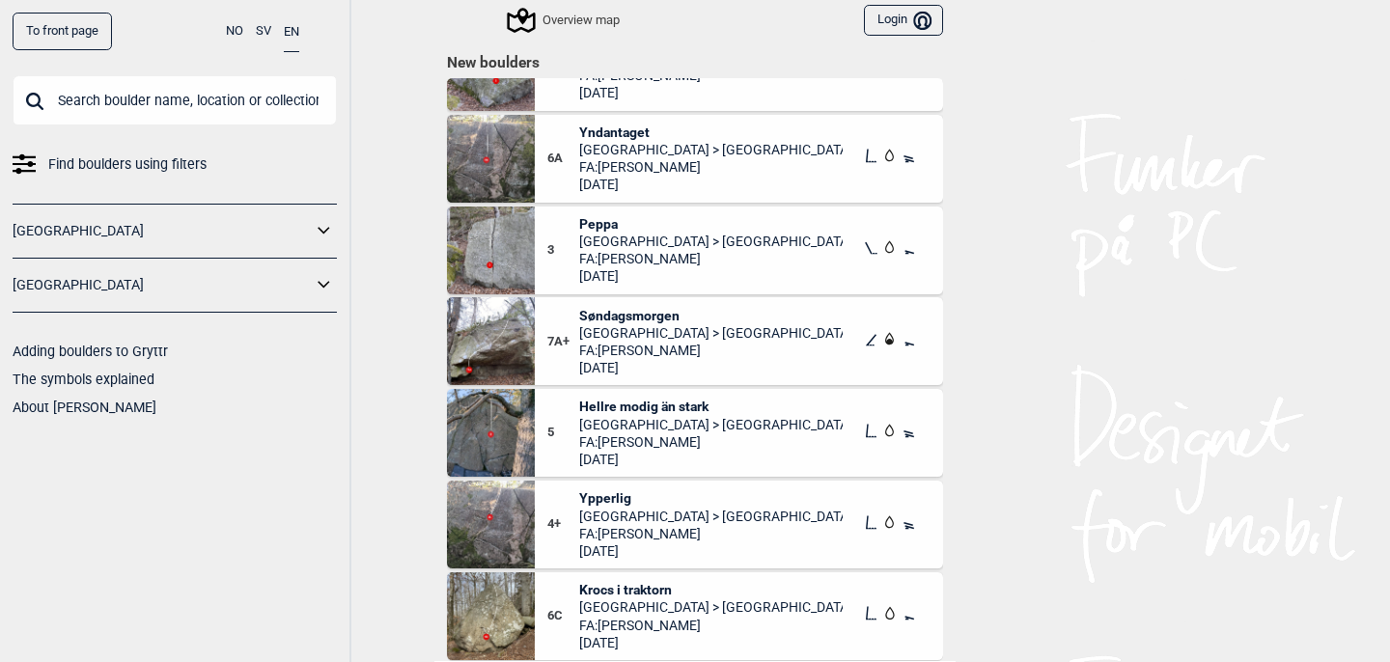
scroll to position [11653, 0]
click at [596, 404] on span "Hellre modig än stark" at bounding box center [711, 408] width 265 height 17
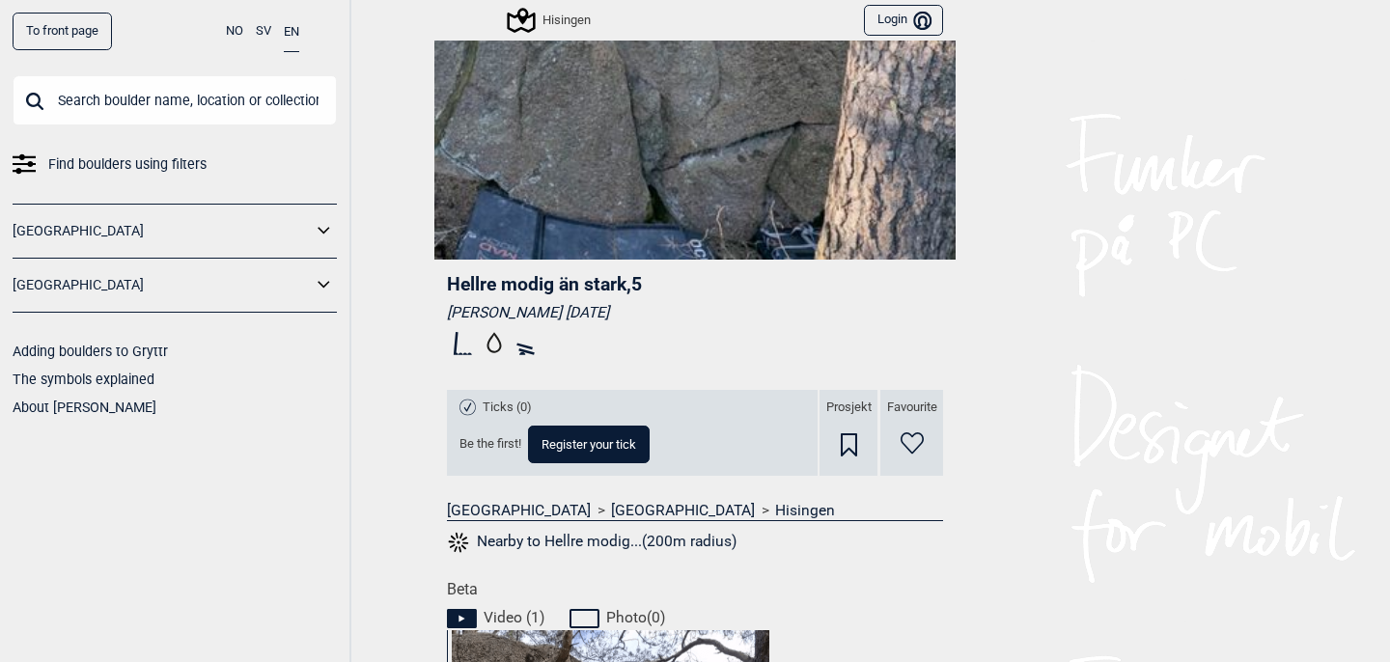
scroll to position [343, 0]
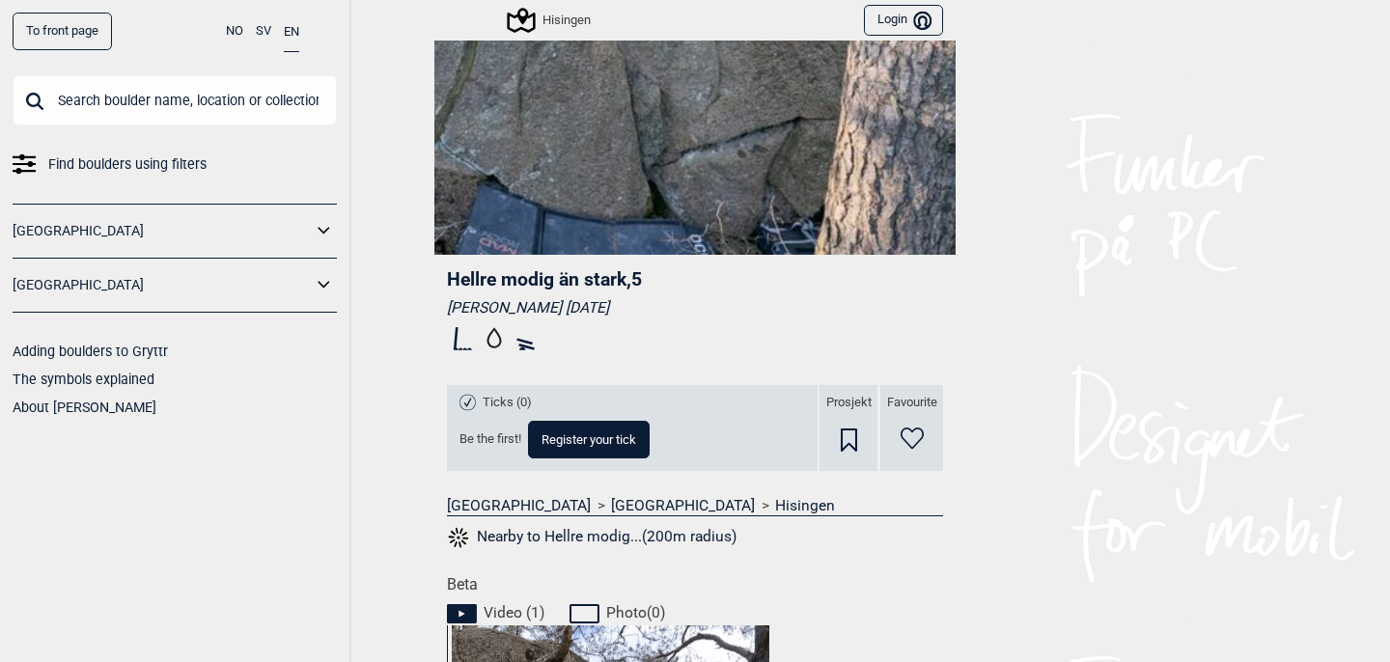
click at [775, 502] on link "Hisingen" at bounding box center [805, 505] width 60 height 19
